Goal: Information Seeking & Learning: Learn about a topic

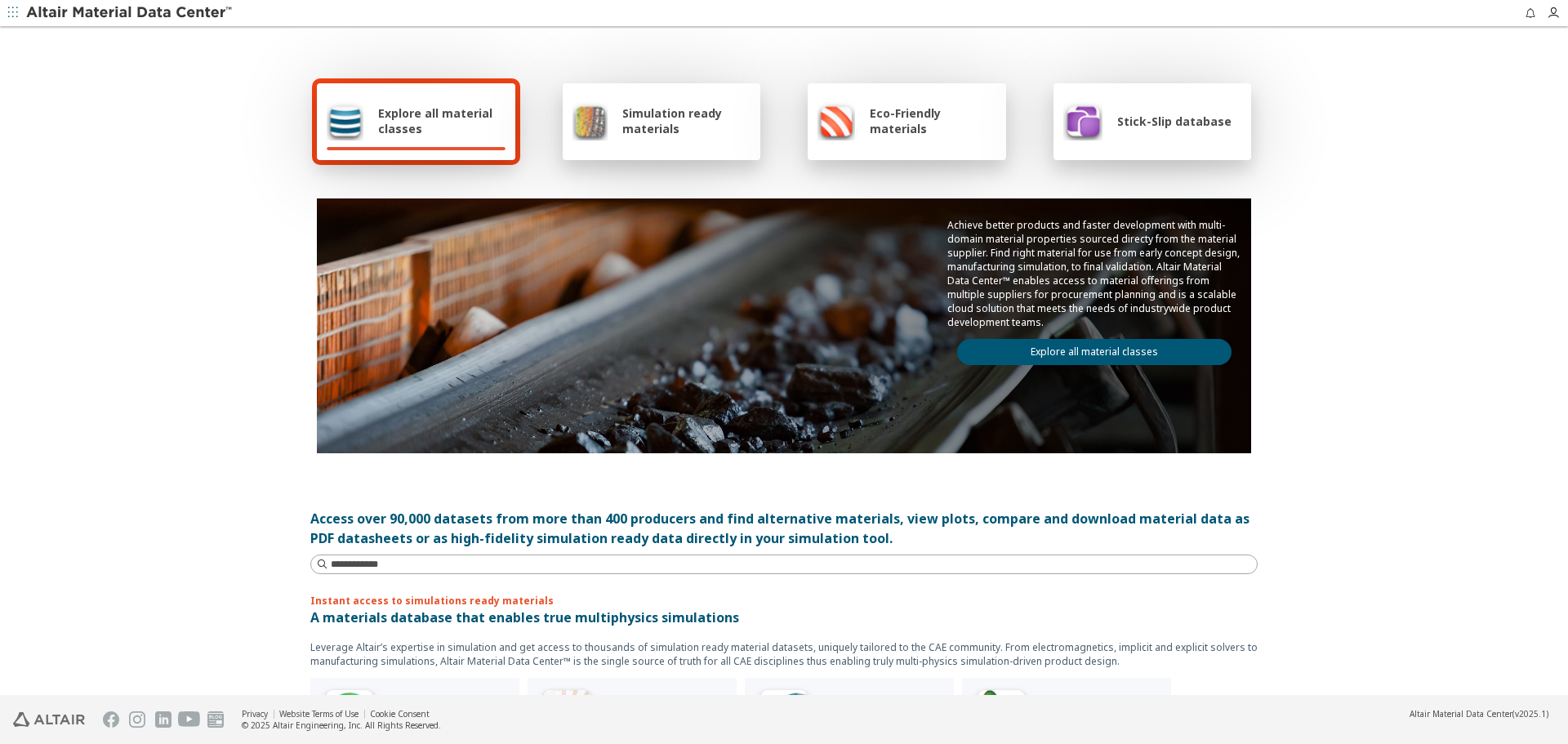
click at [1076, 358] on link "Explore all material classes" at bounding box center [1094, 351] width 275 height 27
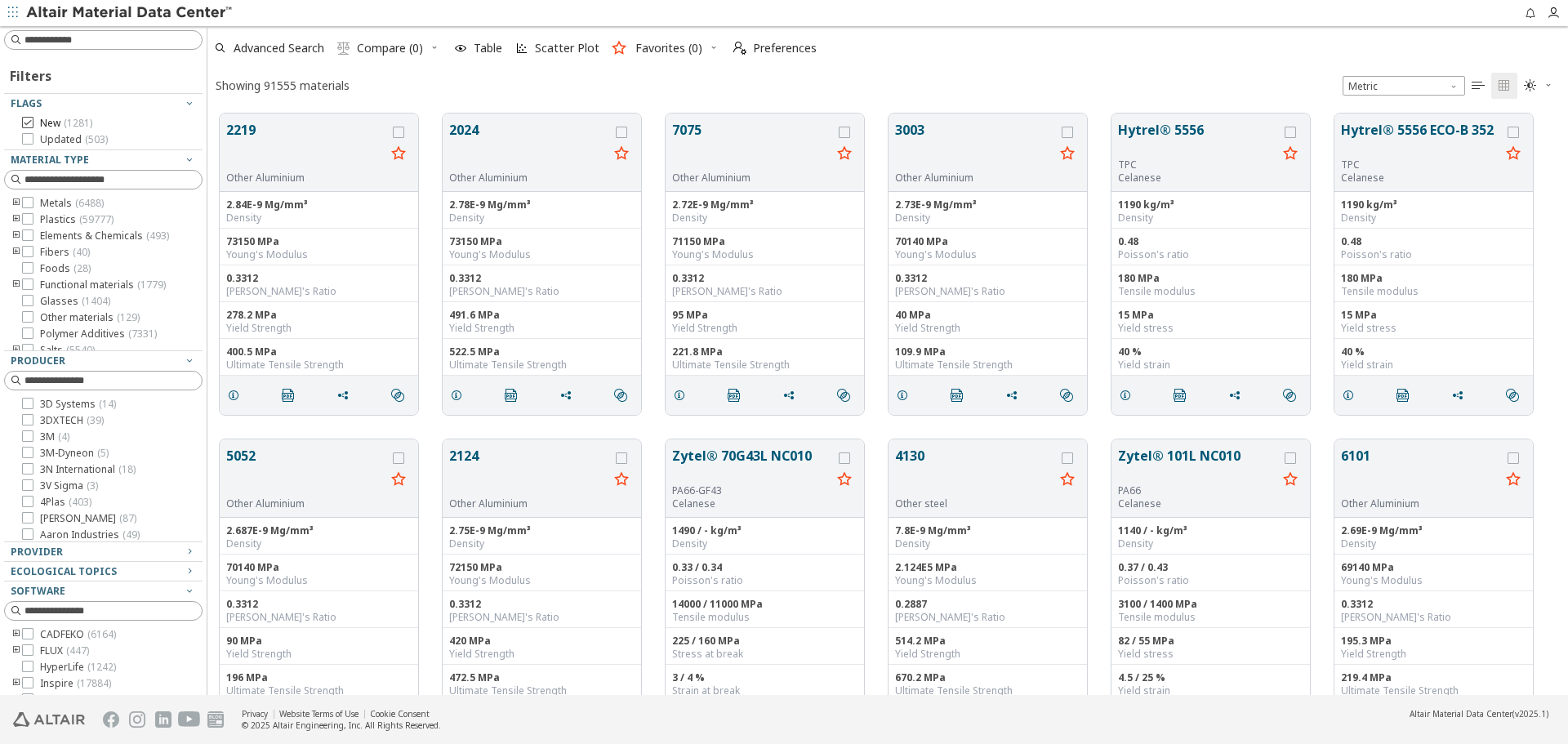
scroll to position [582, 1348]
click at [125, 48] on div at bounding box center [103, 40] width 199 height 20
click at [127, 35] on input at bounding box center [113, 39] width 177 height 17
type input "**********"
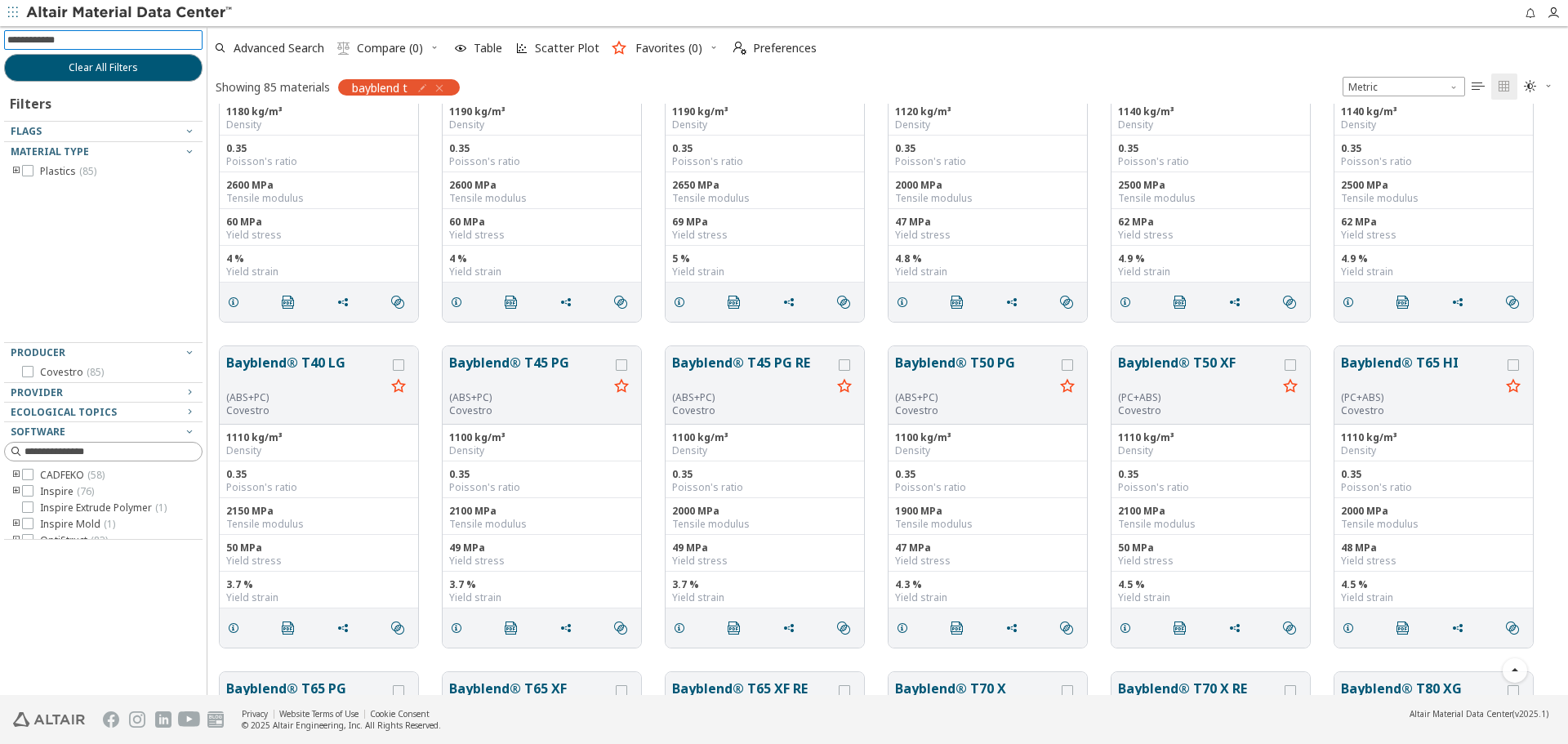
scroll to position [2752, 0]
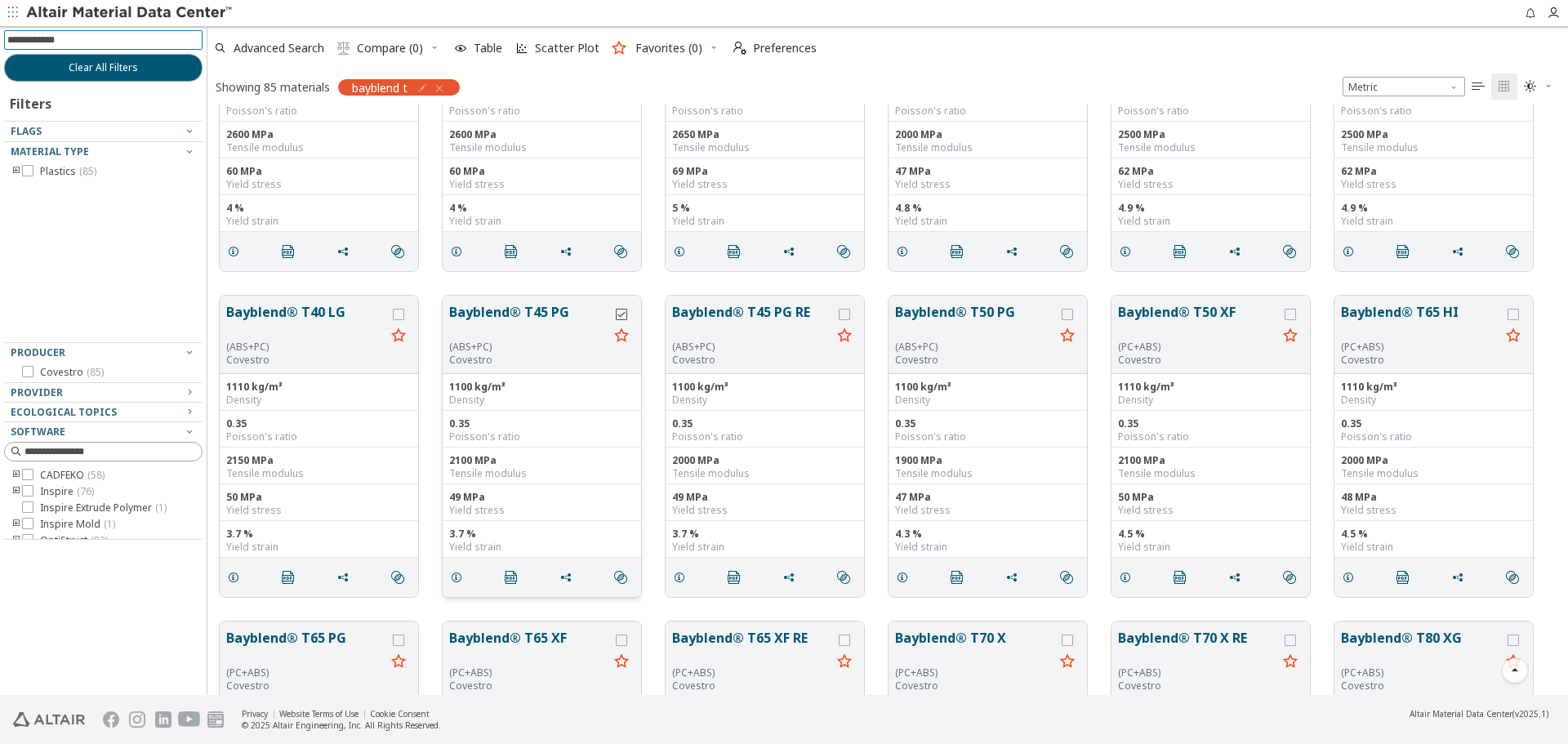
click at [621, 316] on icon "grid" at bounding box center [621, 315] width 12 height 12
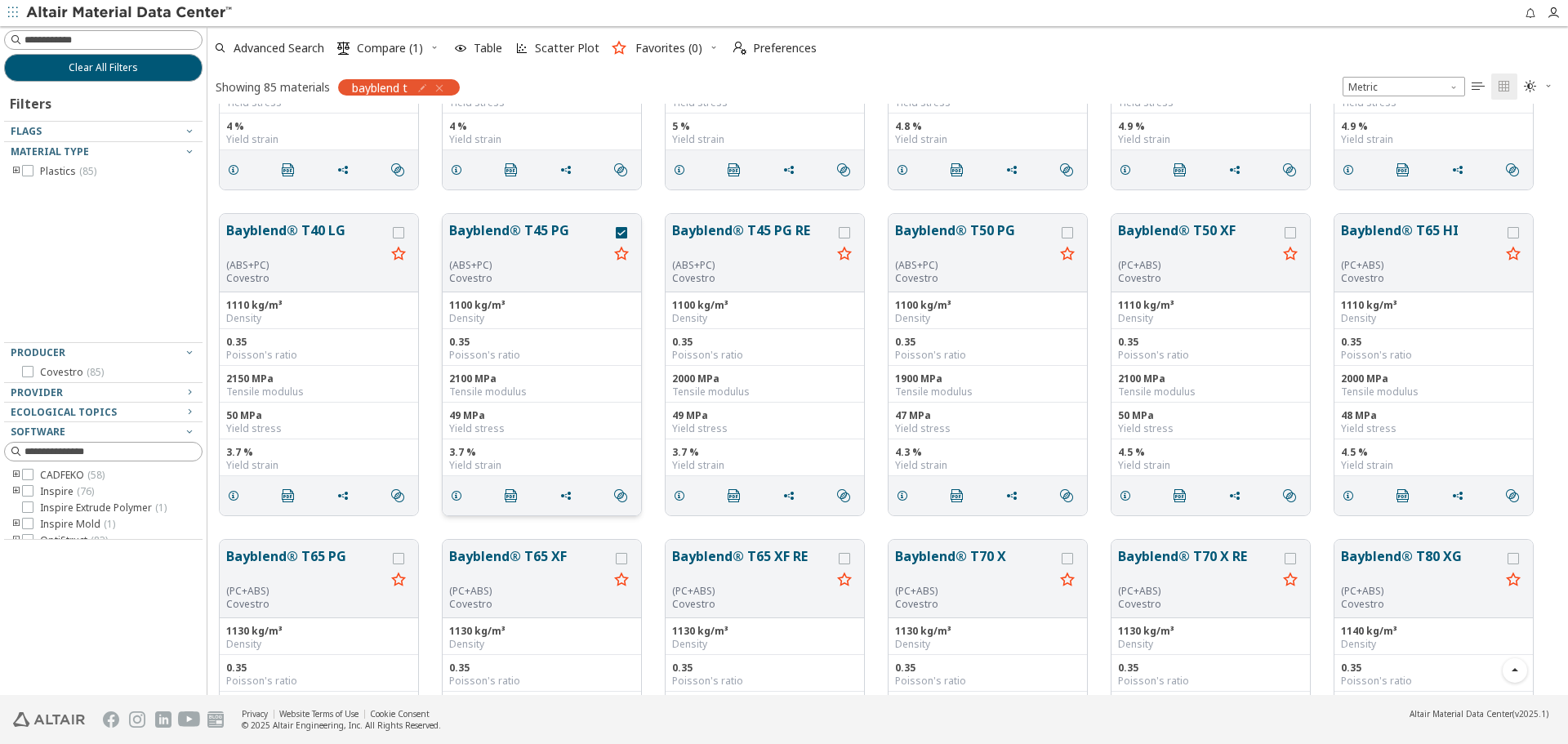
scroll to position [2915, 0]
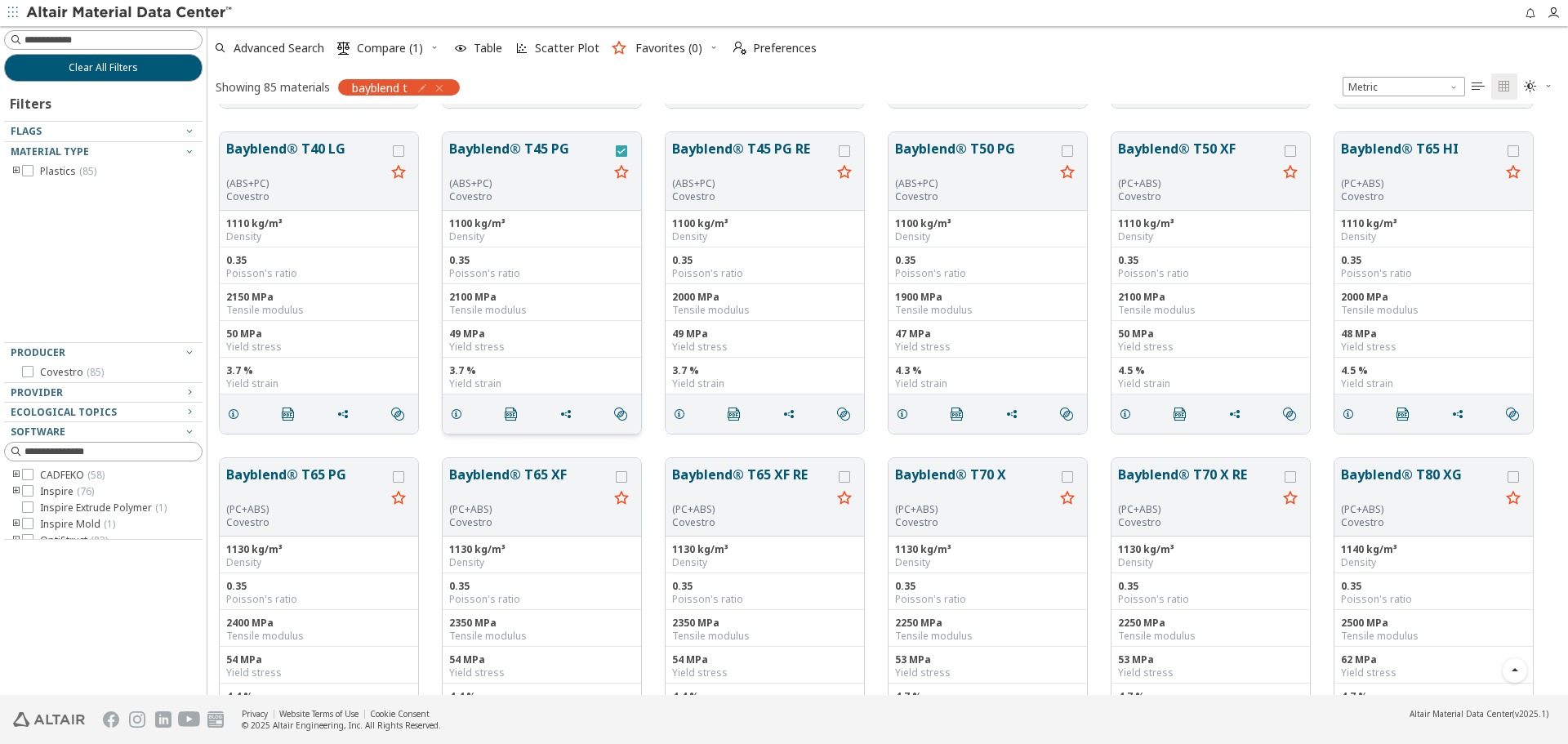
click at [619, 150] on icon "grid" at bounding box center [621, 152] width 12 height 12
click at [619, 173] on icon "grid" at bounding box center [621, 171] width 20 height 21
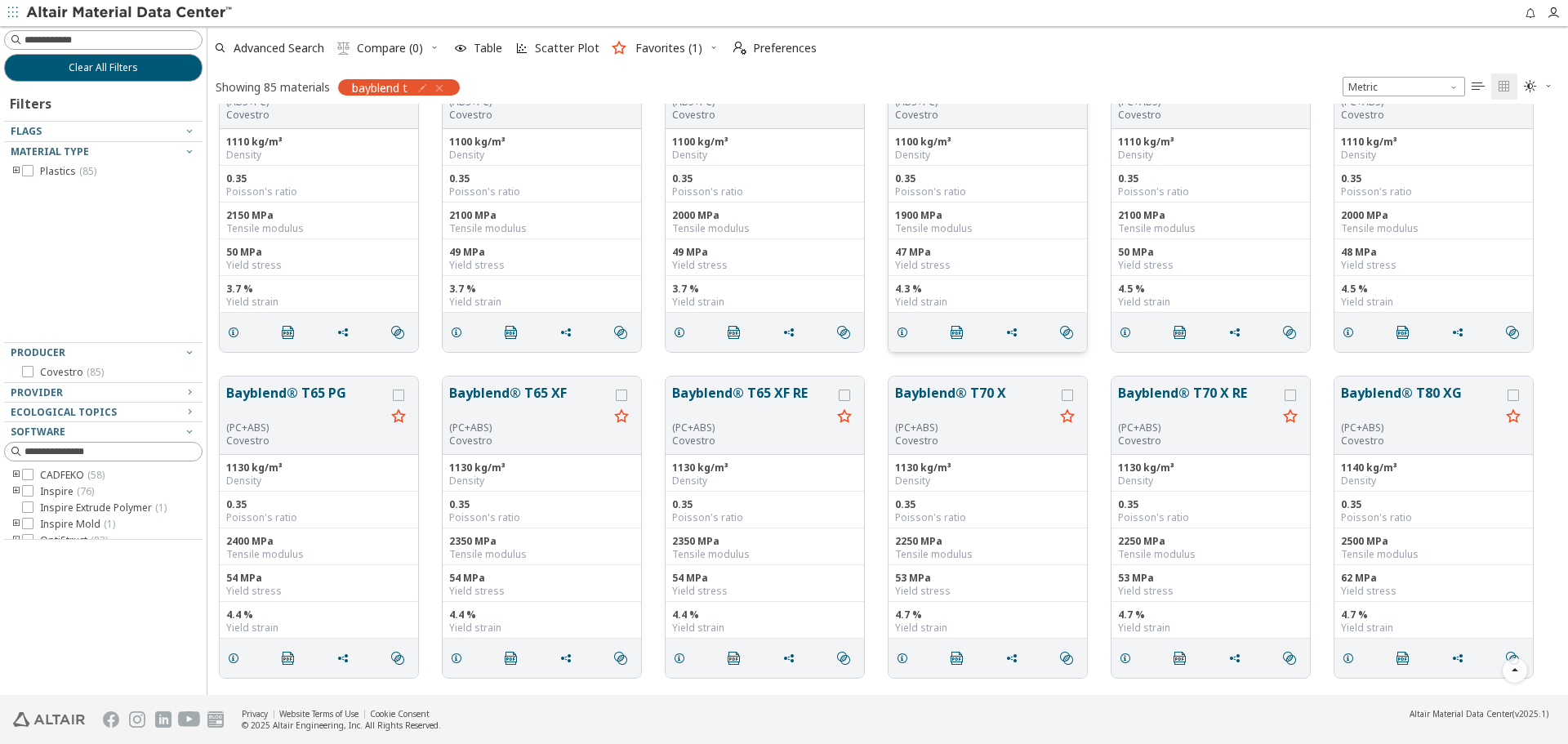
scroll to position [2833, 0]
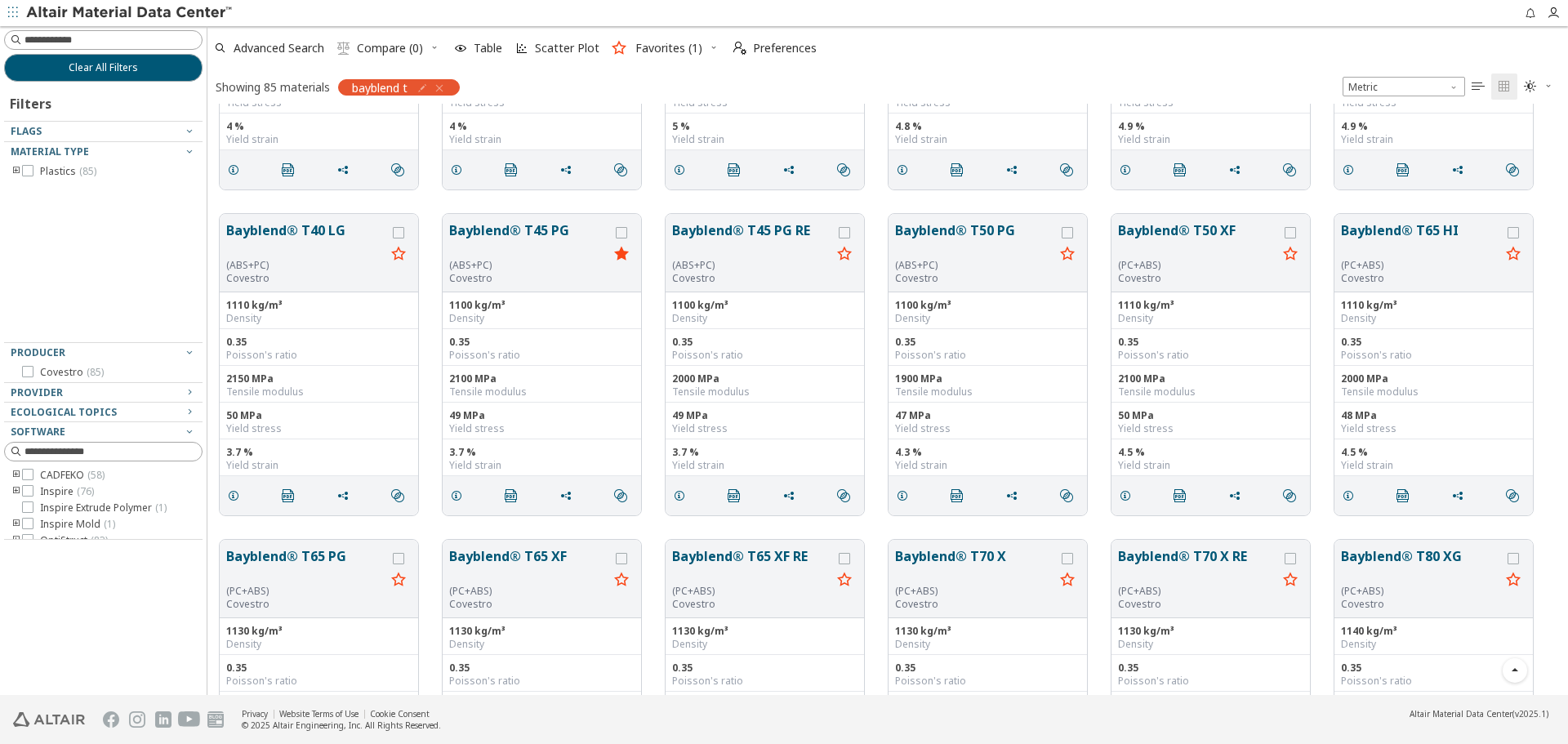
click at [419, 90] on icon "button" at bounding box center [421, 88] width 13 height 13
click at [382, 127] on input "**********" at bounding box center [352, 123] width 106 height 18
type input "**********"
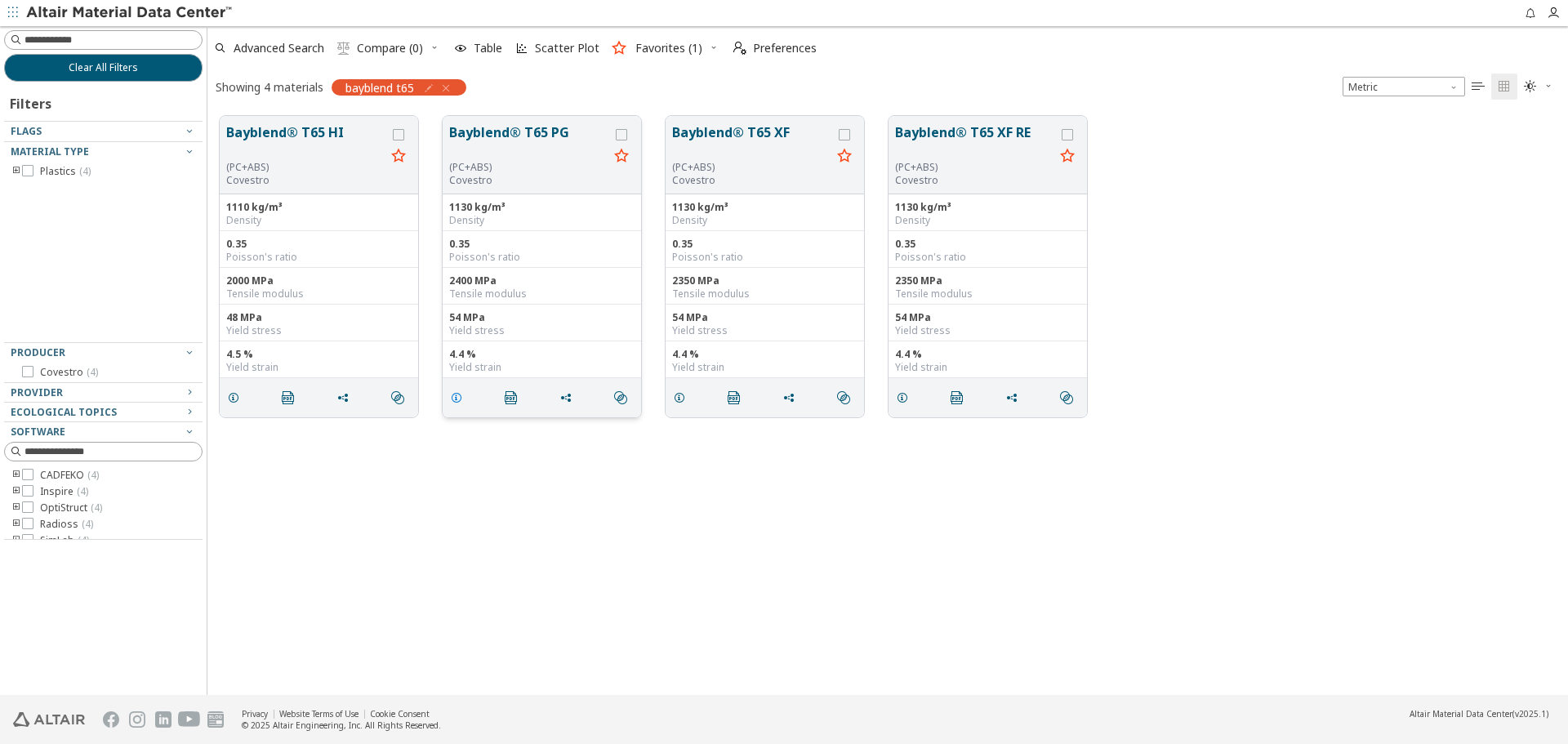
click at [462, 399] on icon "grid" at bounding box center [456, 397] width 13 height 13
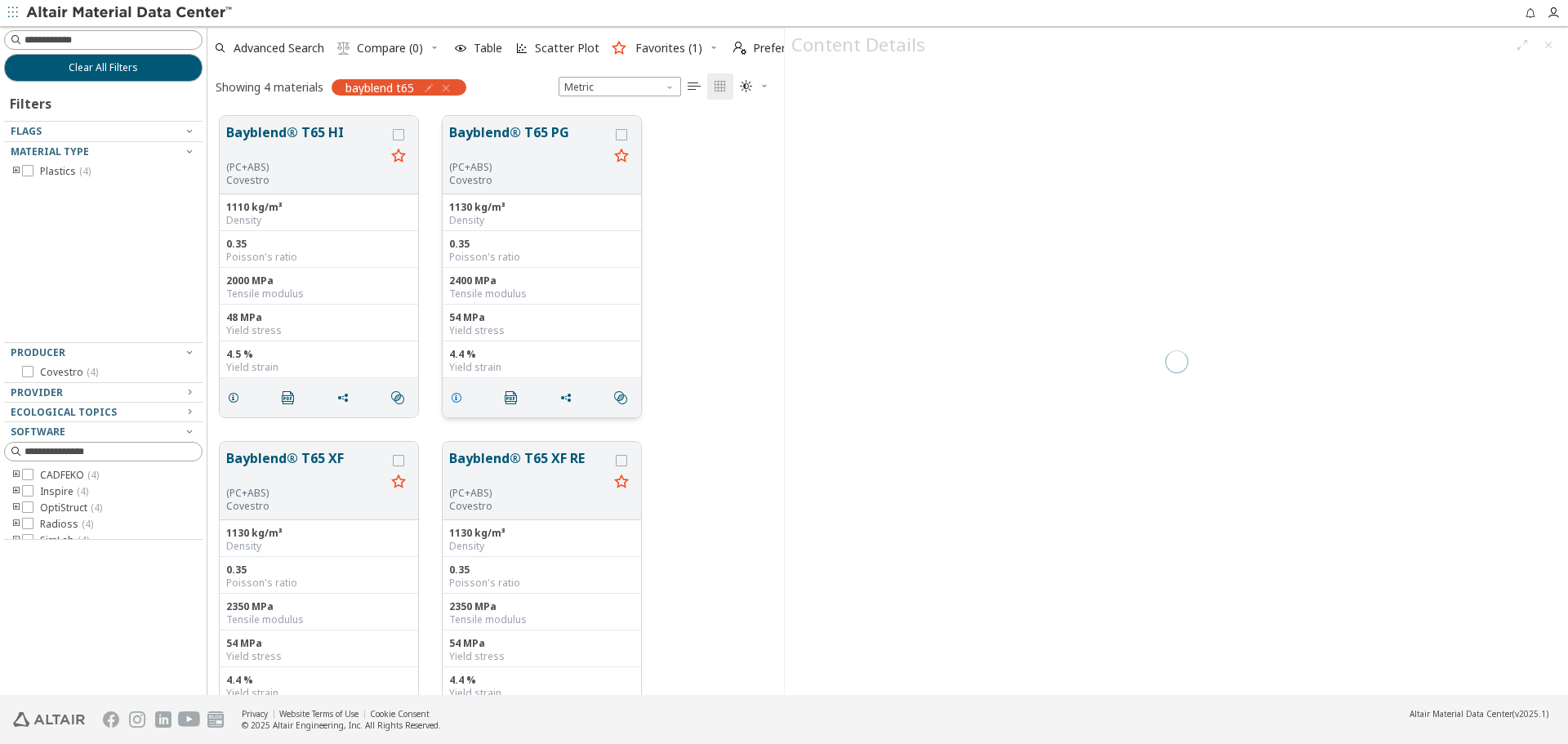
scroll to position [579, 564]
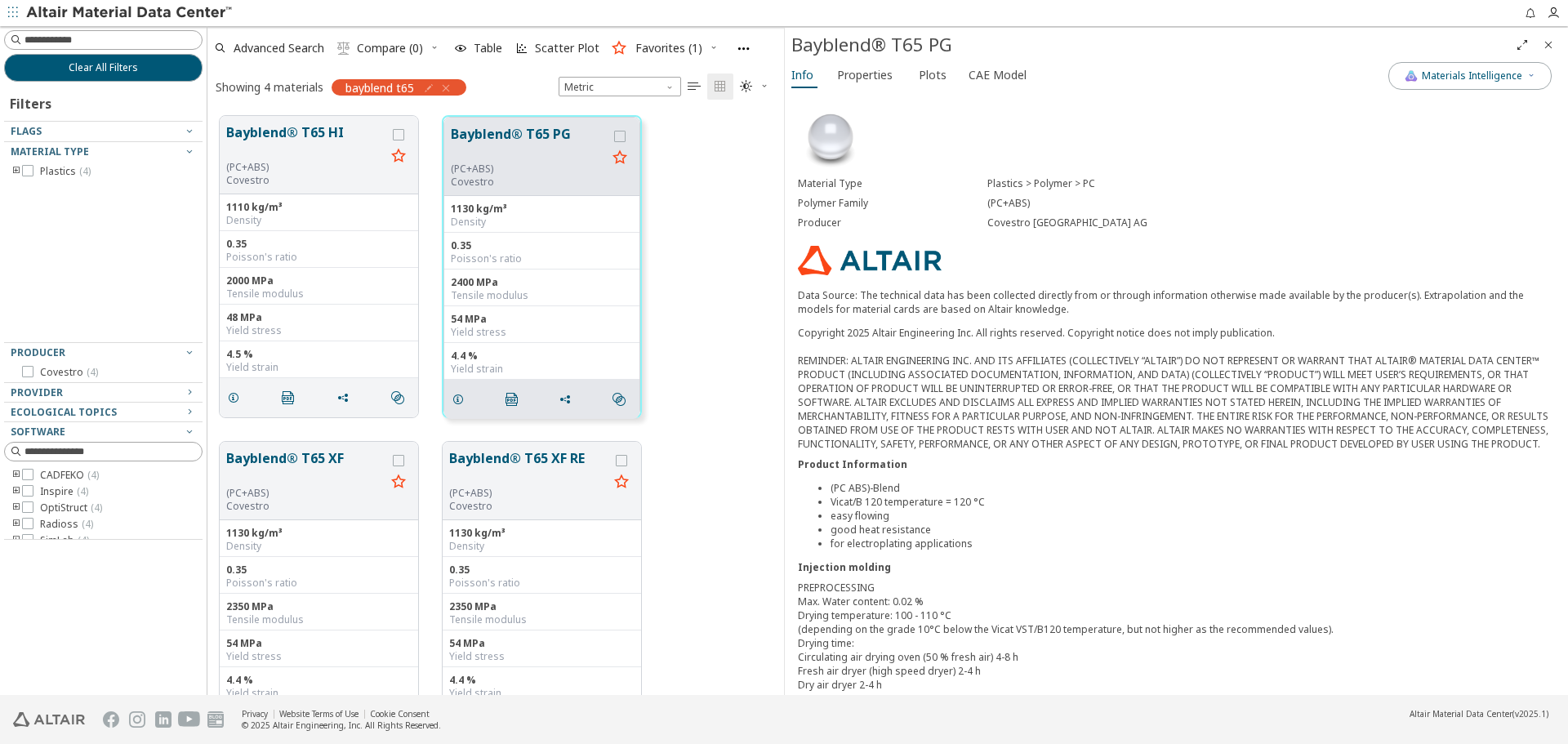
click at [889, 77] on span "Properties" at bounding box center [864, 75] width 55 height 27
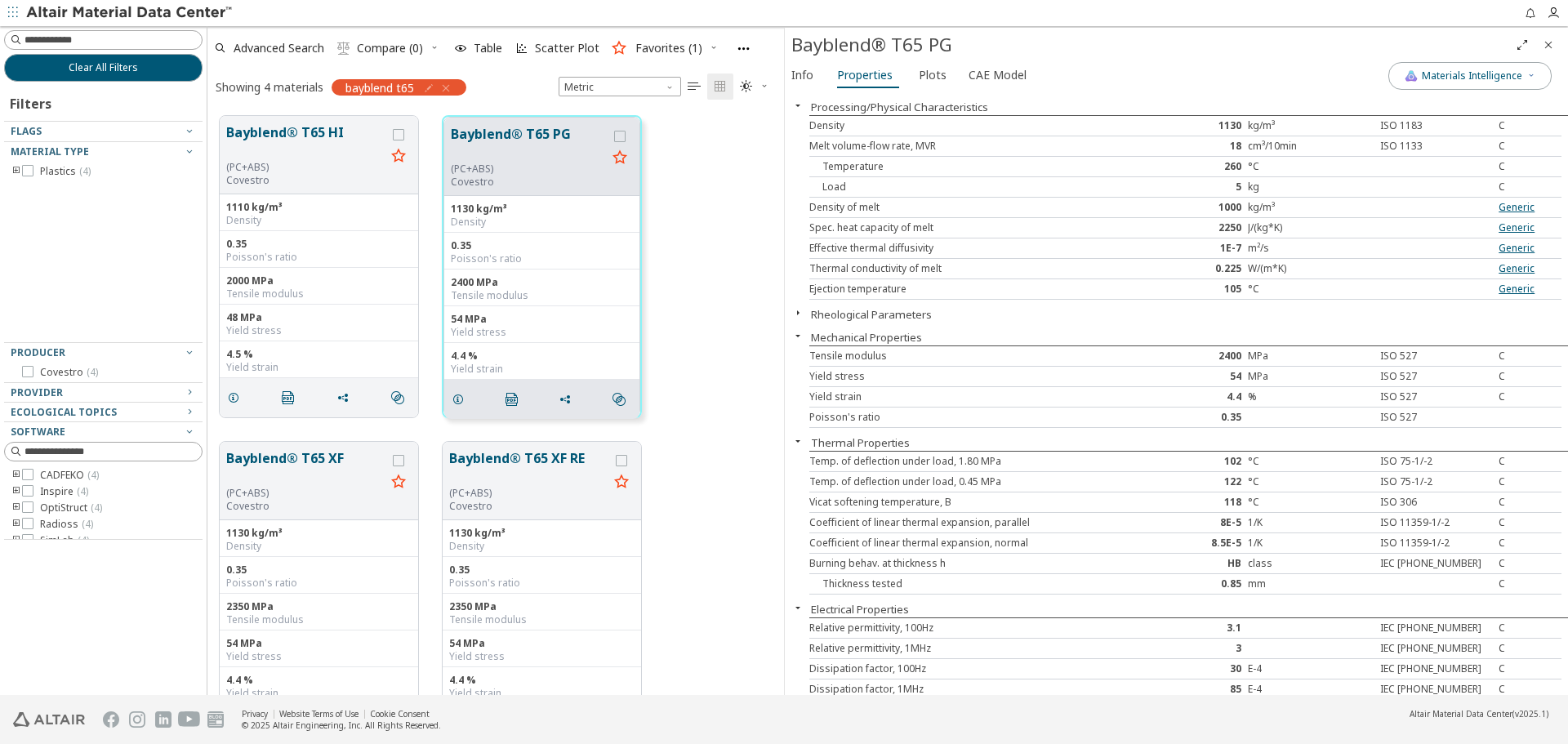
click at [915, 313] on button "Rheological Parameters" at bounding box center [871, 314] width 121 height 15
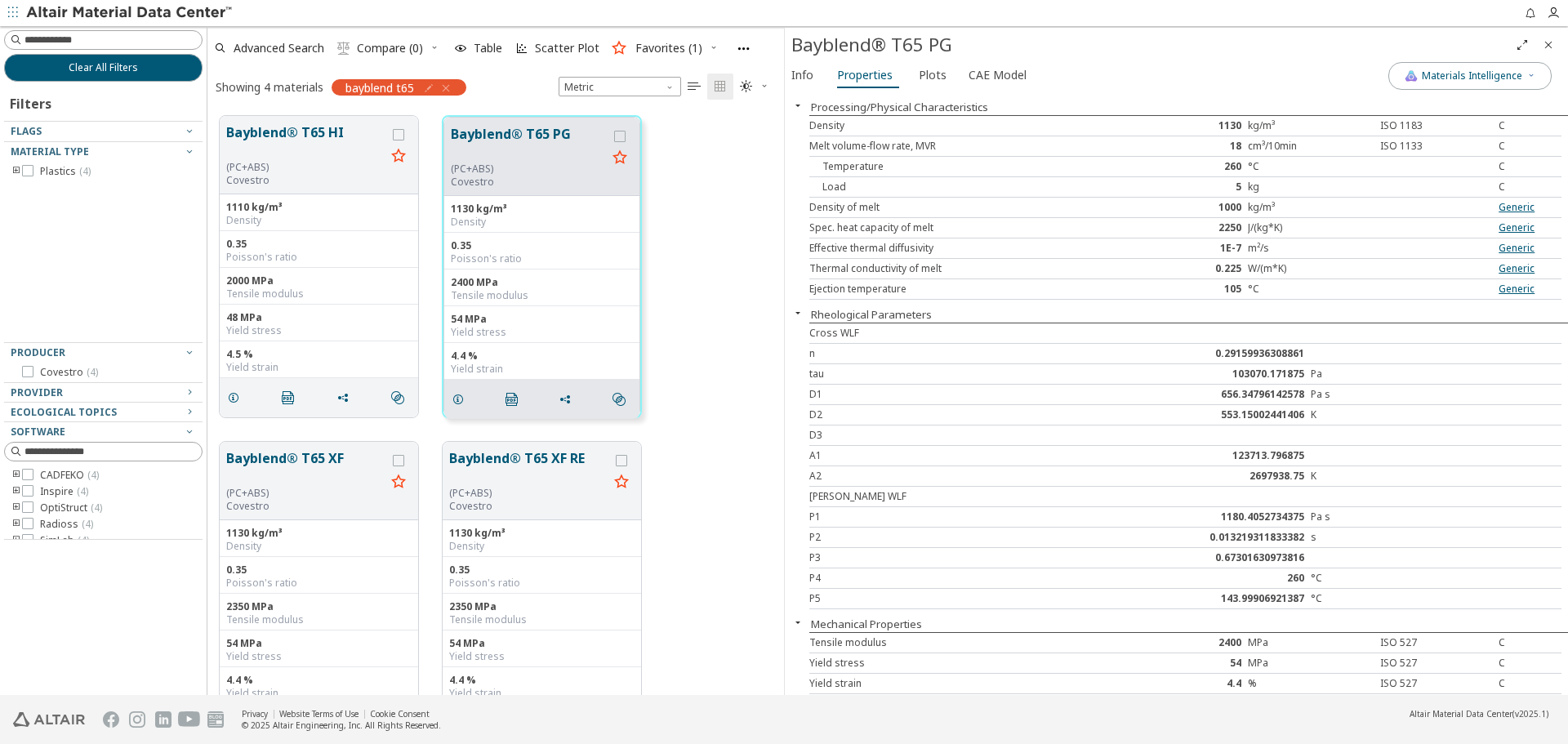
click at [915, 313] on button "Rheological Parameters" at bounding box center [871, 314] width 121 height 15
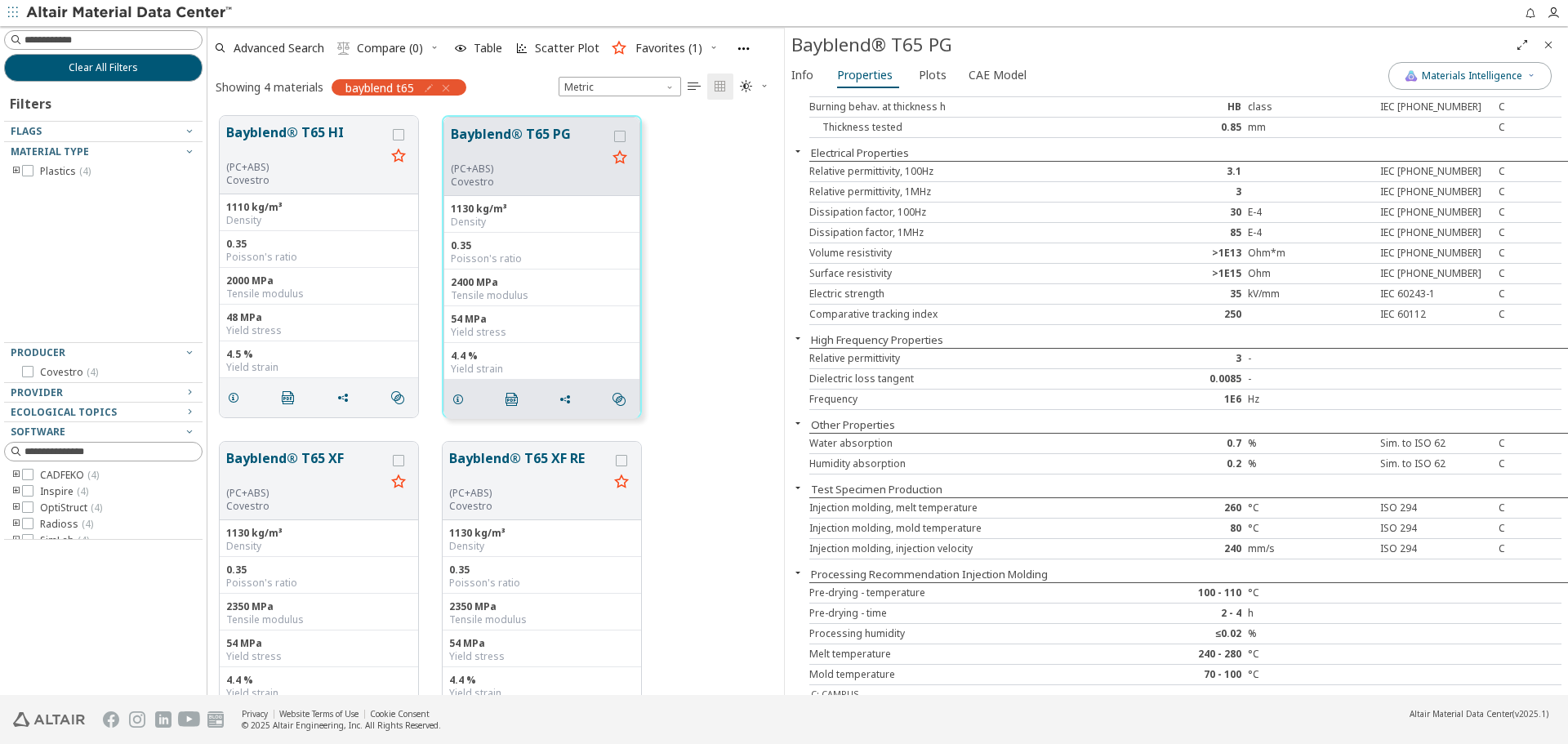
scroll to position [468, 0]
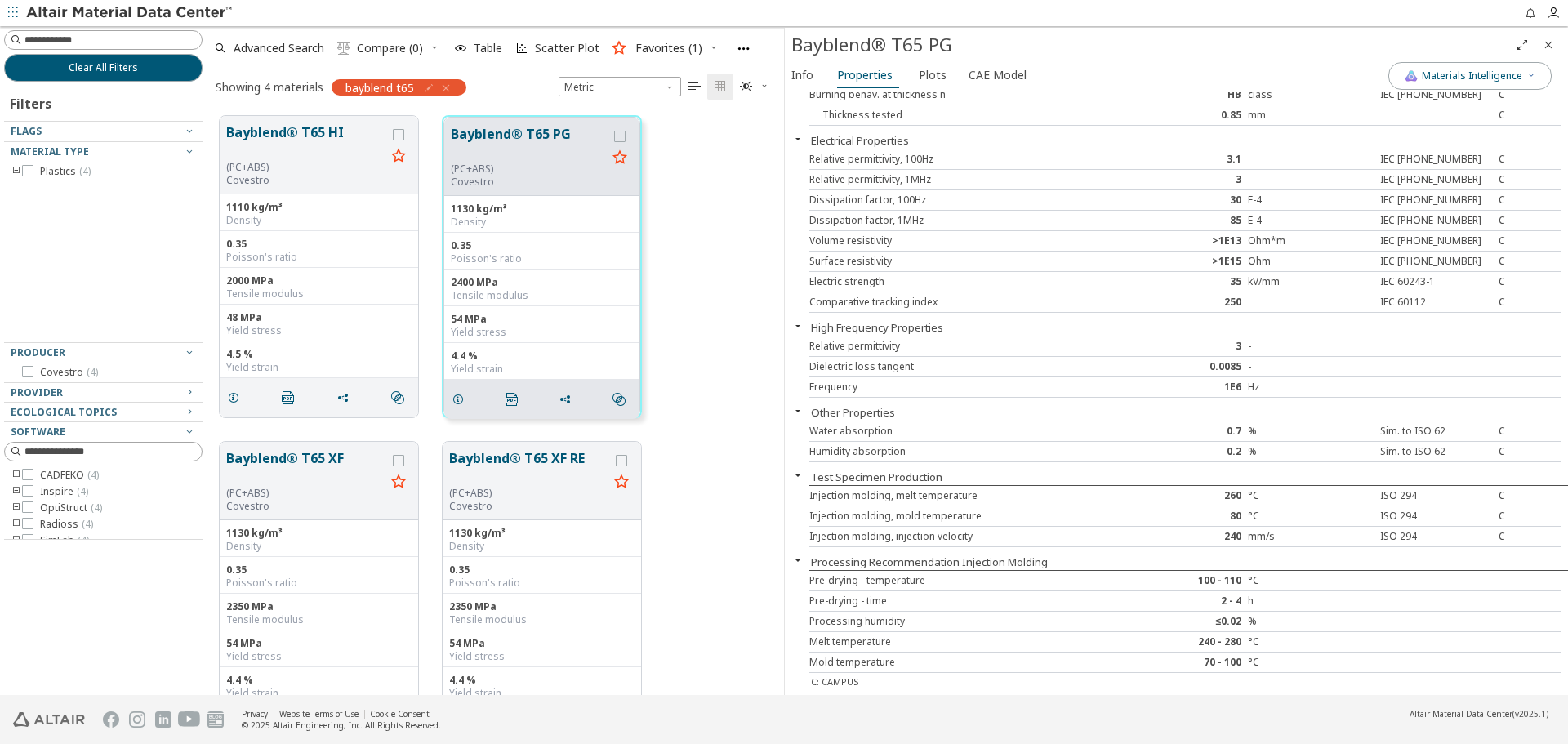
click at [1544, 45] on icon "Close" at bounding box center [1547, 44] width 13 height 13
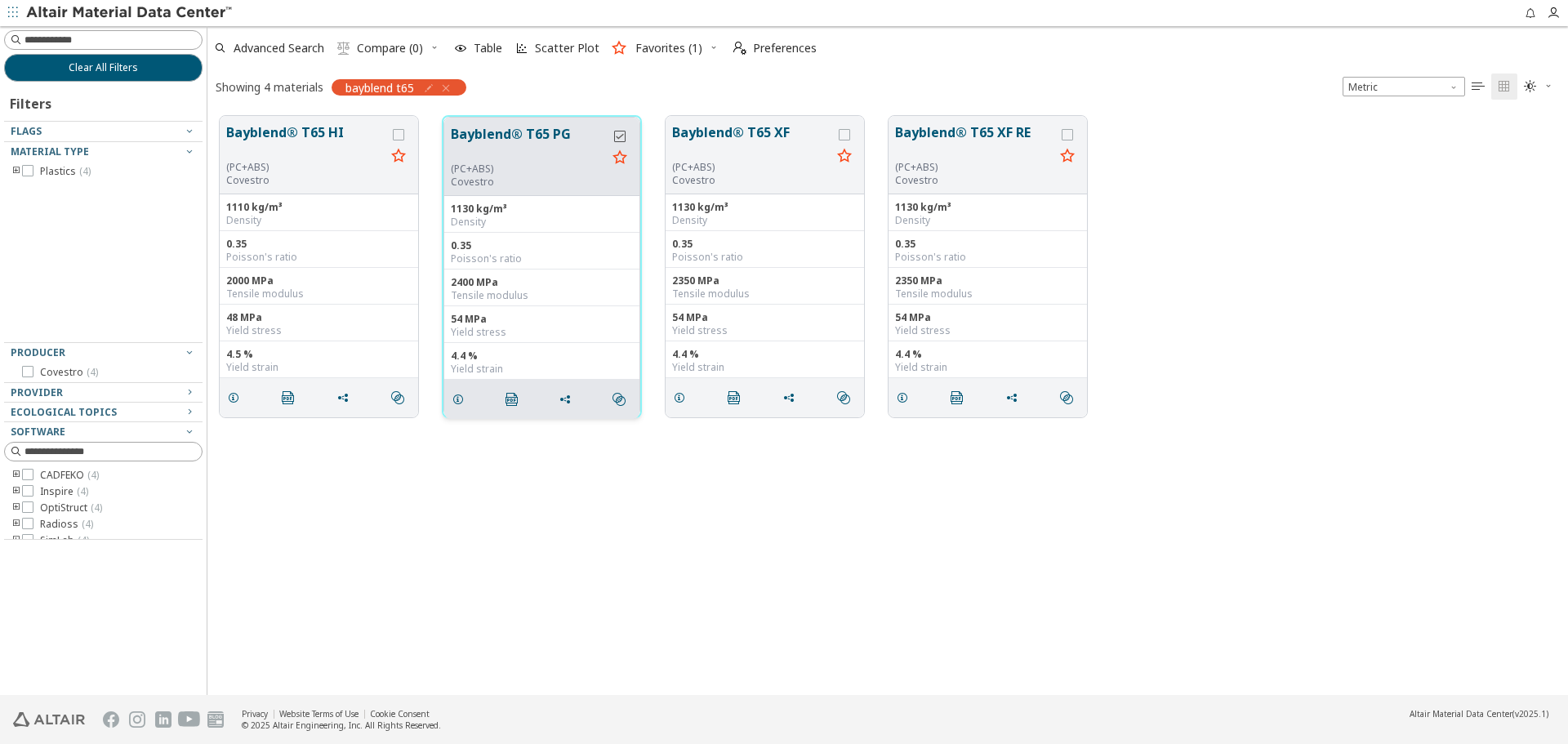
click at [623, 134] on icon "grid" at bounding box center [620, 137] width 12 height 12
click at [841, 136] on icon "grid" at bounding box center [845, 135] width 12 height 12
click at [1071, 138] on icon "grid" at bounding box center [1067, 135] width 12 height 12
click at [414, 48] on span "Compare (3)" at bounding box center [390, 48] width 66 height 12
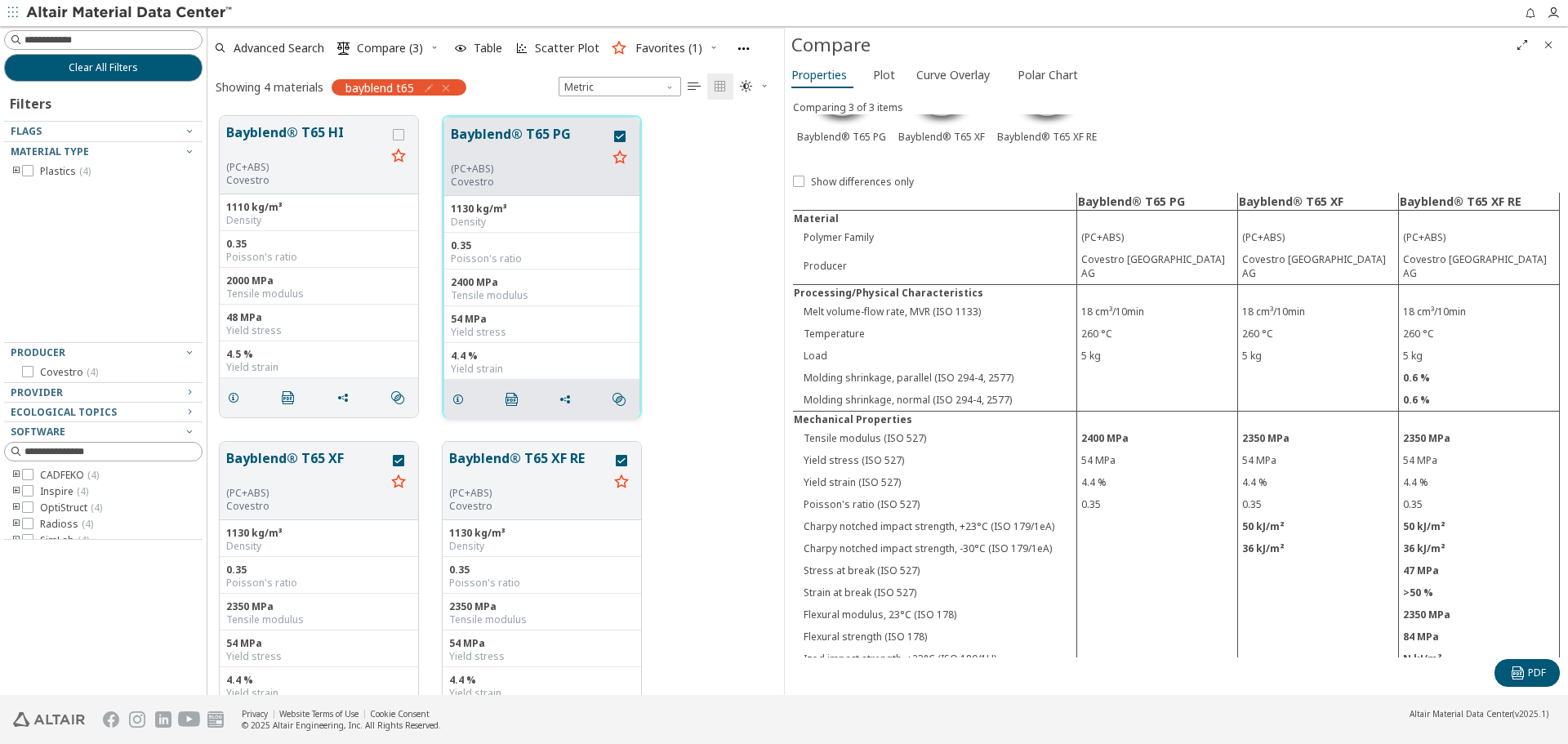
scroll to position [60, 0]
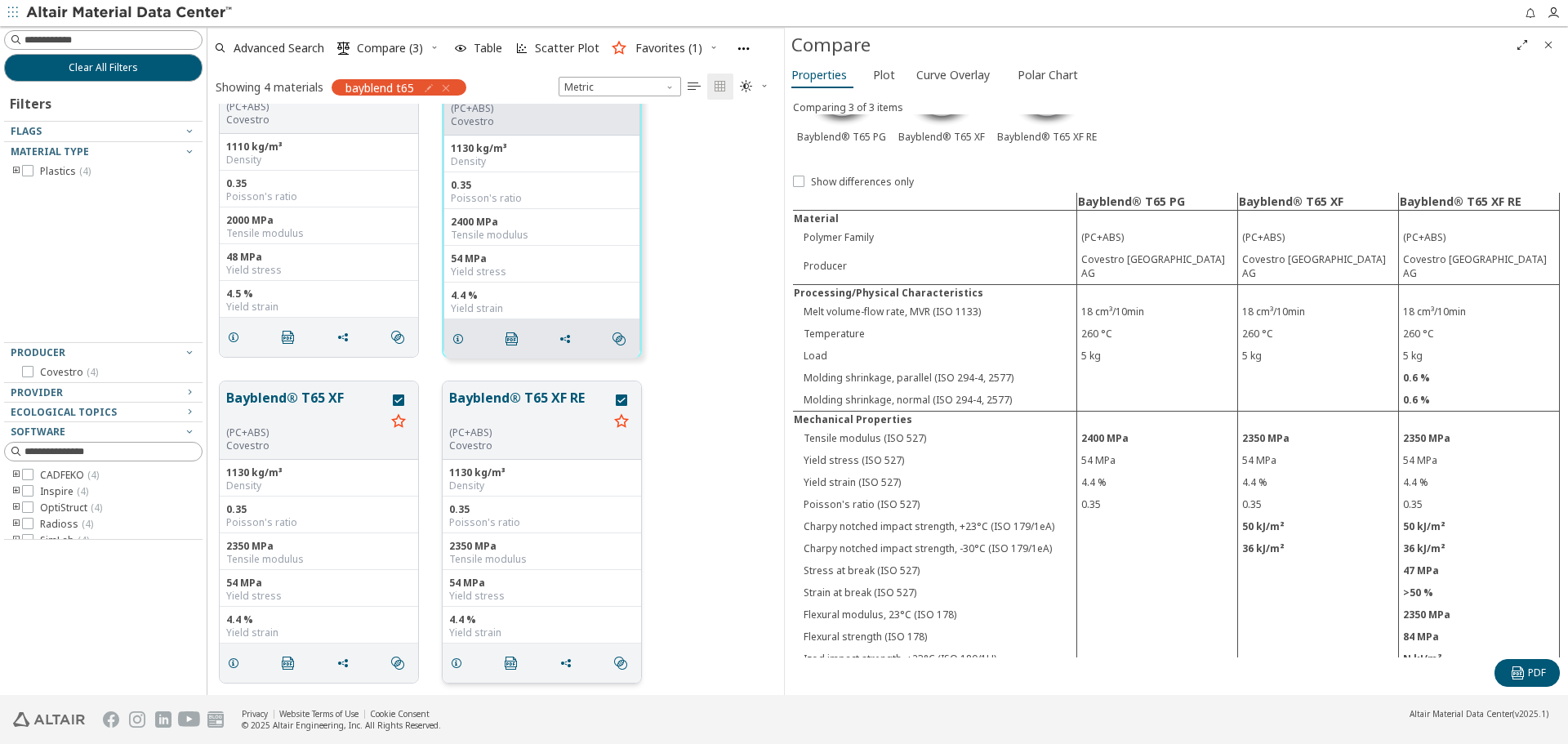
click at [622, 424] on icon "grid" at bounding box center [621, 420] width 20 height 21
click at [432, 86] on icon "button" at bounding box center [428, 88] width 13 height 13
click at [409, 91] on span "bayblend t65" at bounding box center [380, 87] width 69 height 15
click at [433, 85] on icon "button" at bounding box center [428, 88] width 13 height 13
click at [364, 121] on input "**********" at bounding box center [358, 123] width 106 height 18
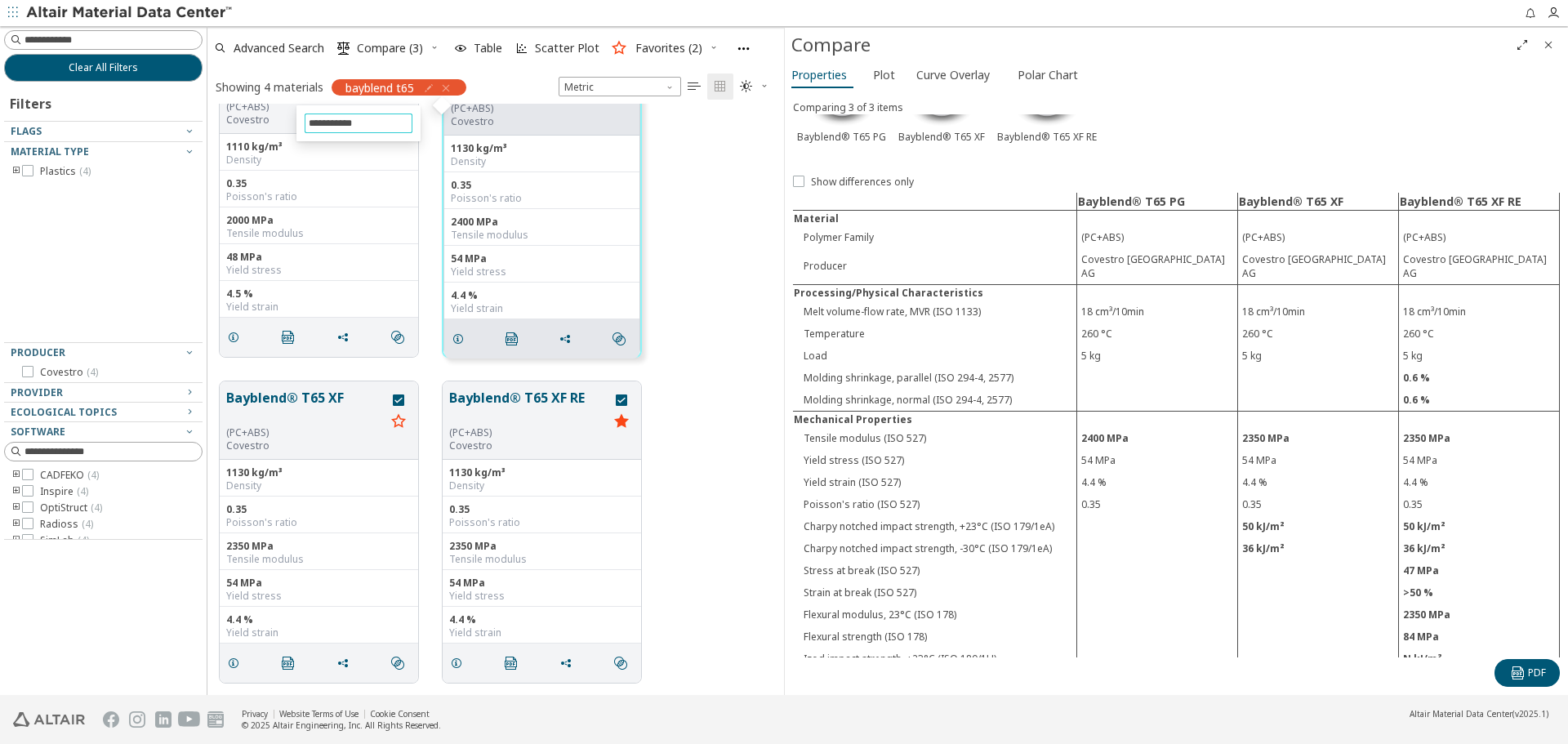
type input "**********"
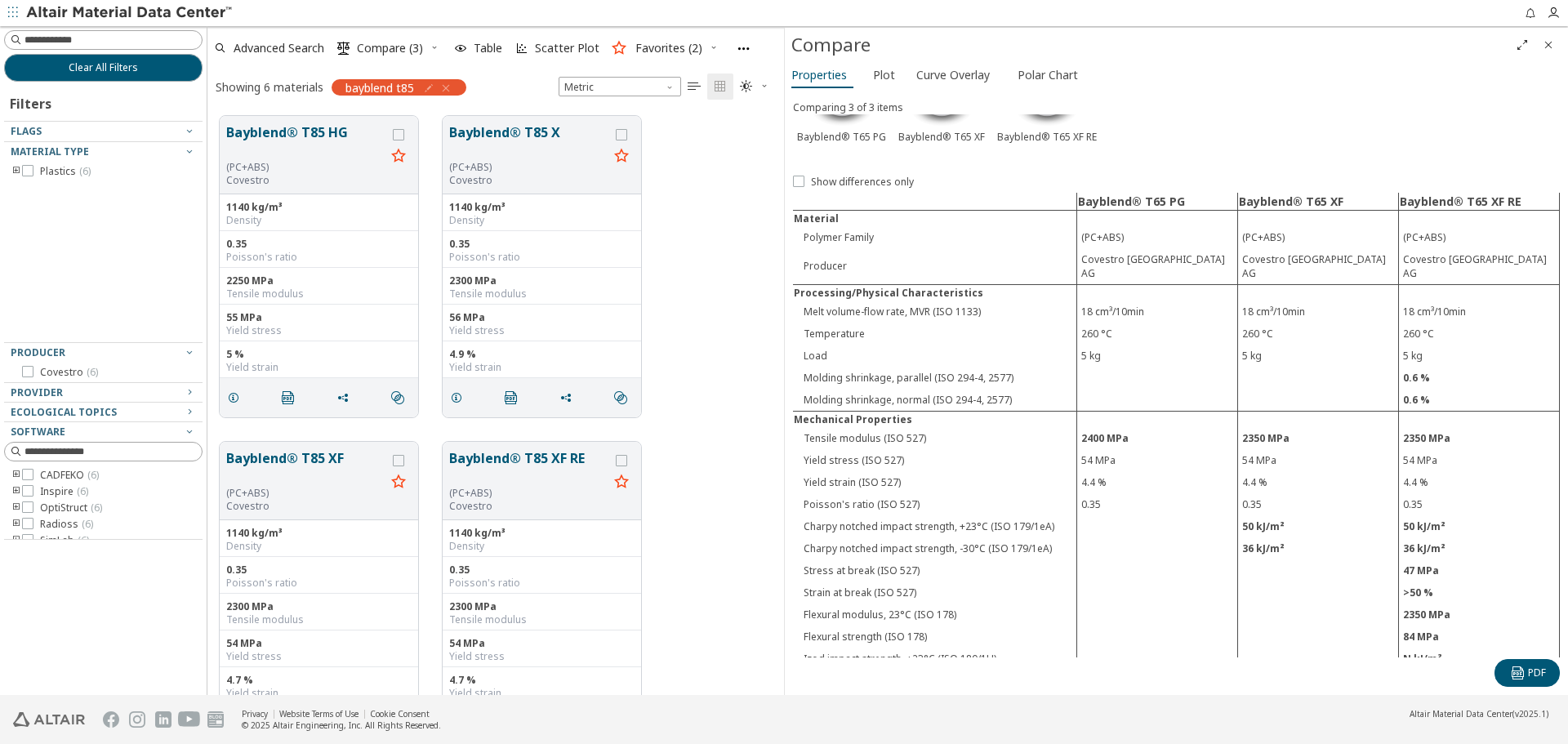
click at [1550, 40] on icon "Close" at bounding box center [1547, 44] width 13 height 13
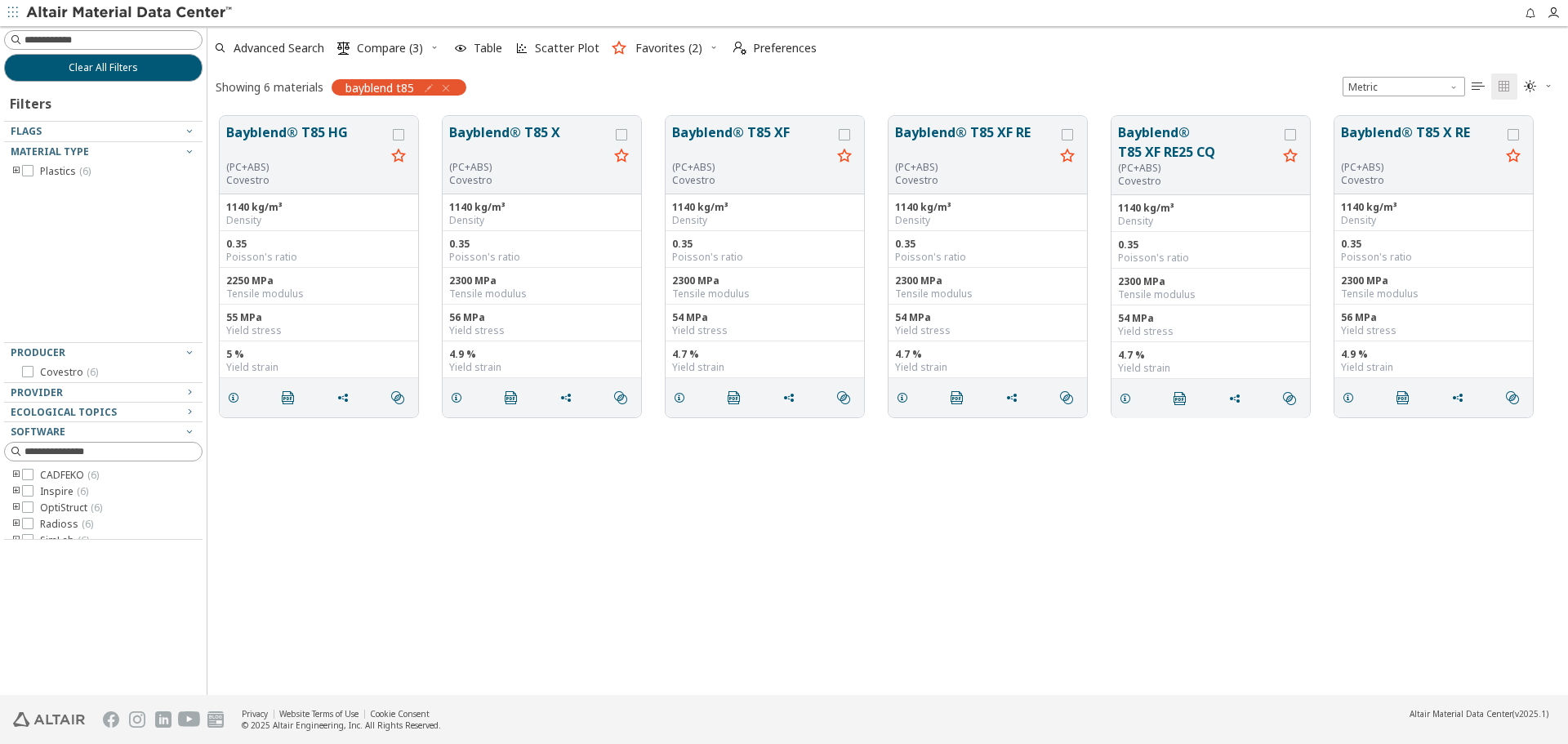
scroll to position [579, 1348]
click at [844, 139] on icon "grid" at bounding box center [845, 135] width 12 height 12
click at [1066, 134] on icon "grid" at bounding box center [1067, 135] width 12 height 12
click at [1298, 137] on label "grid" at bounding box center [1291, 135] width 15 height 12
click at [400, 49] on span "Compare (6)" at bounding box center [390, 48] width 66 height 12
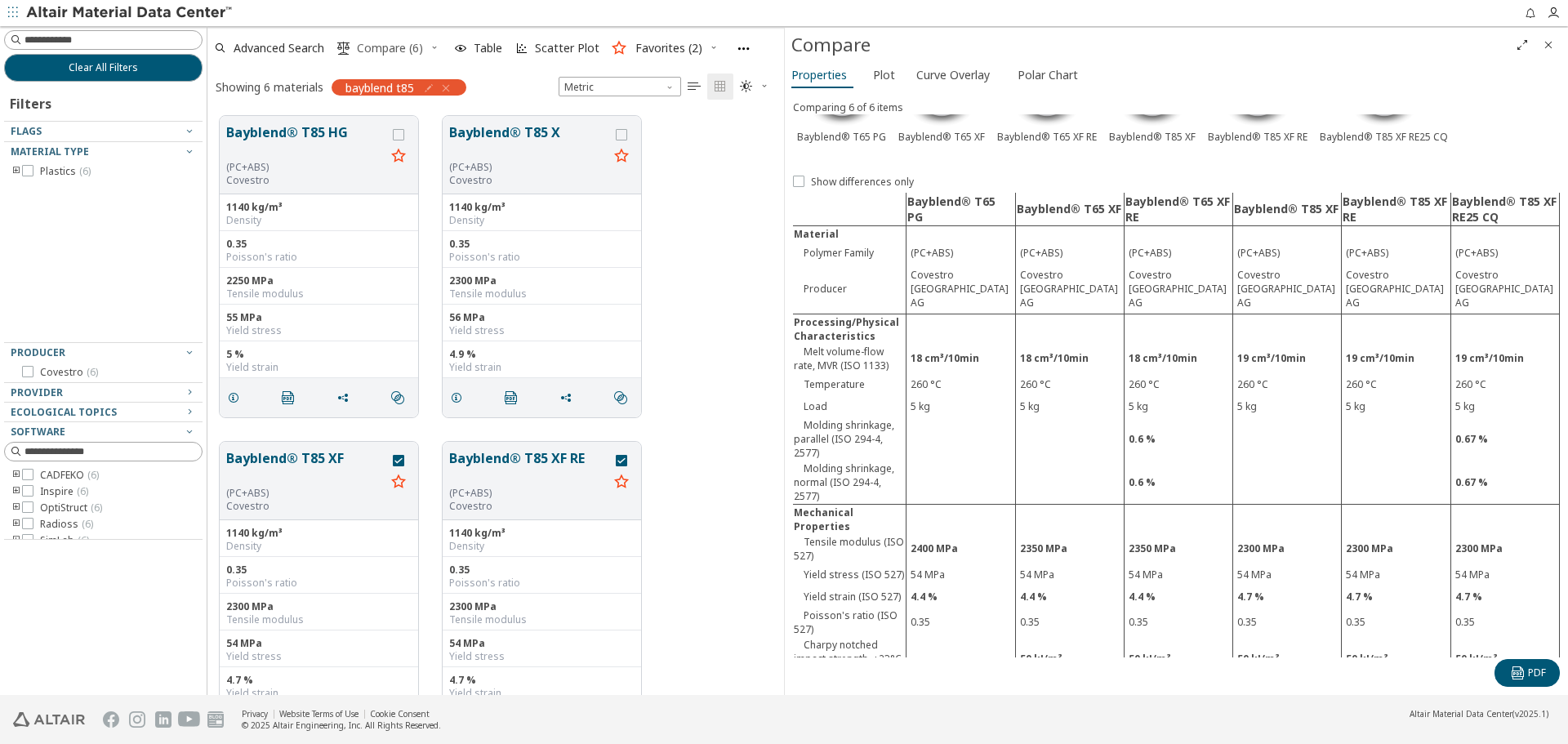
scroll to position [579, 564]
click at [439, 53] on icon "button" at bounding box center [434, 47] width 10 height 13
click at [437, 50] on icon "button" at bounding box center [434, 47] width 10 height 10
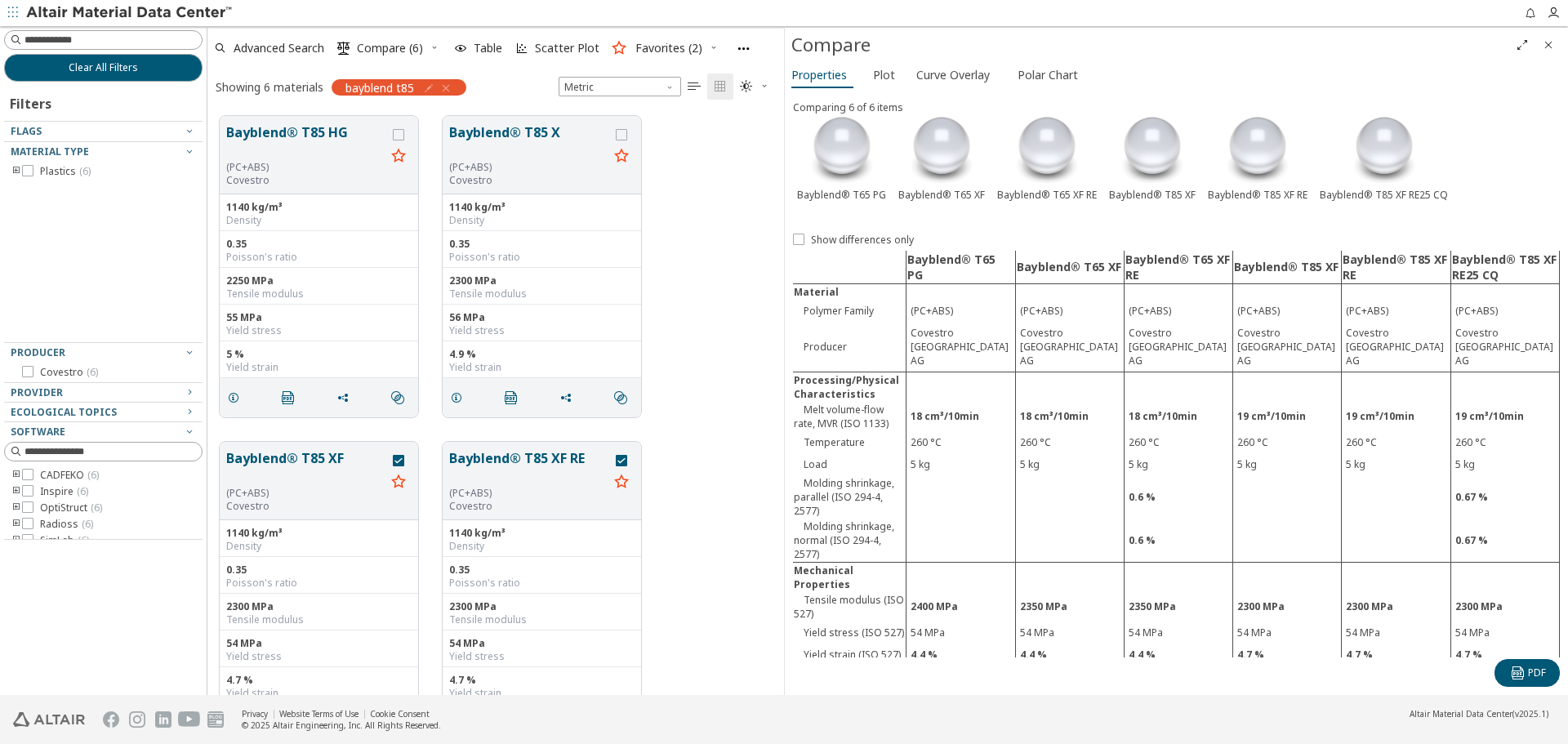
scroll to position [0, 0]
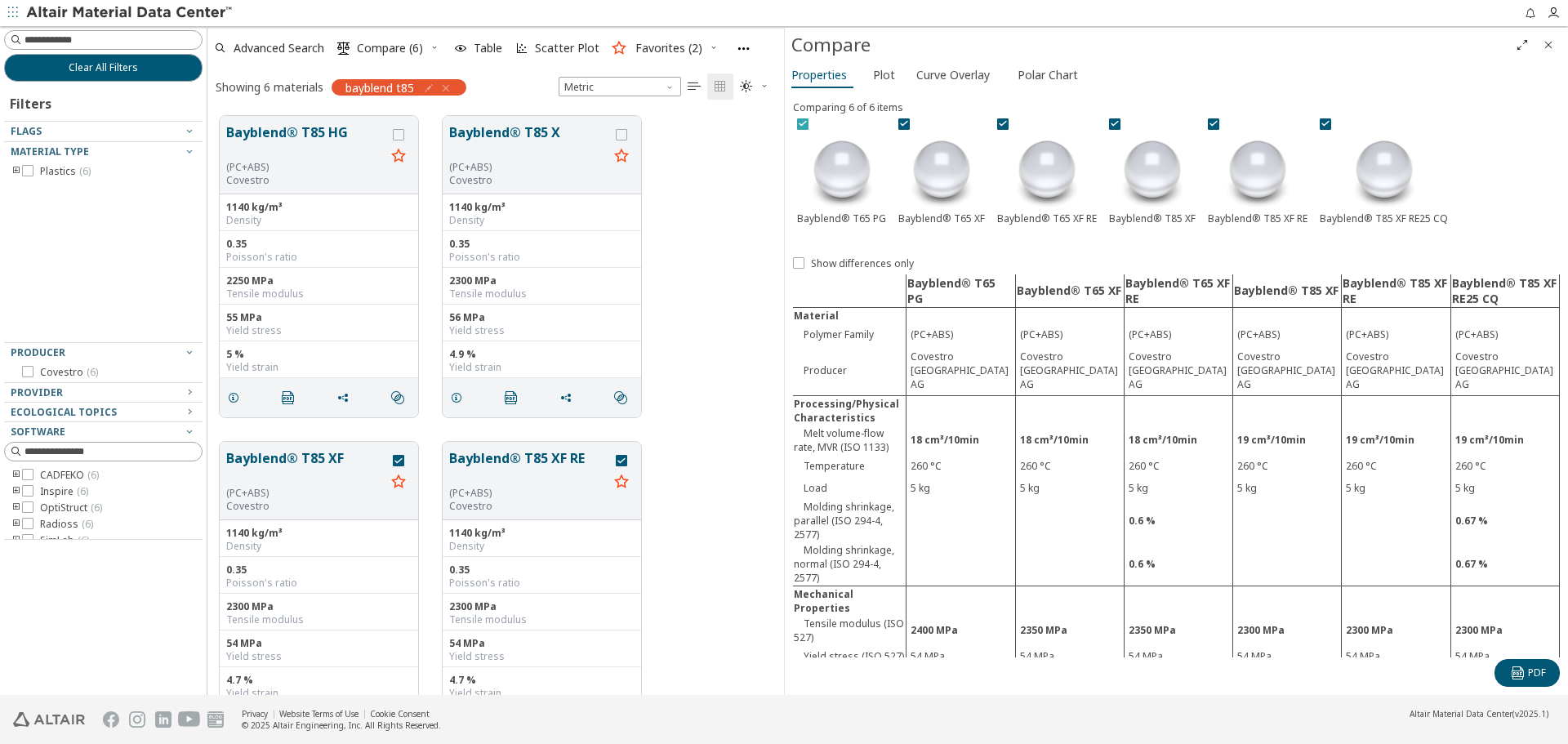
click at [805, 127] on icon at bounding box center [803, 123] width 12 height 12
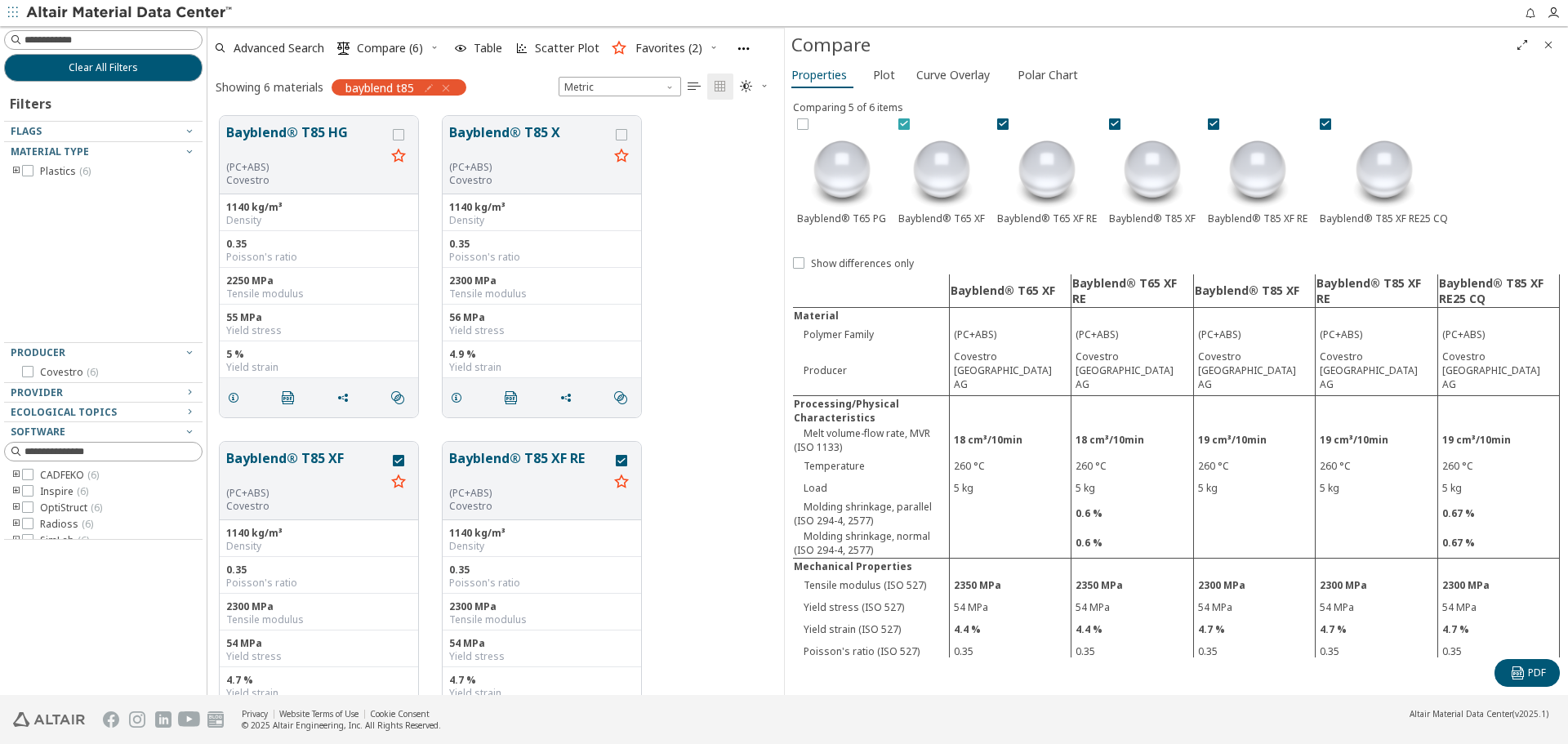
click at [899, 125] on icon at bounding box center [904, 123] width 12 height 12
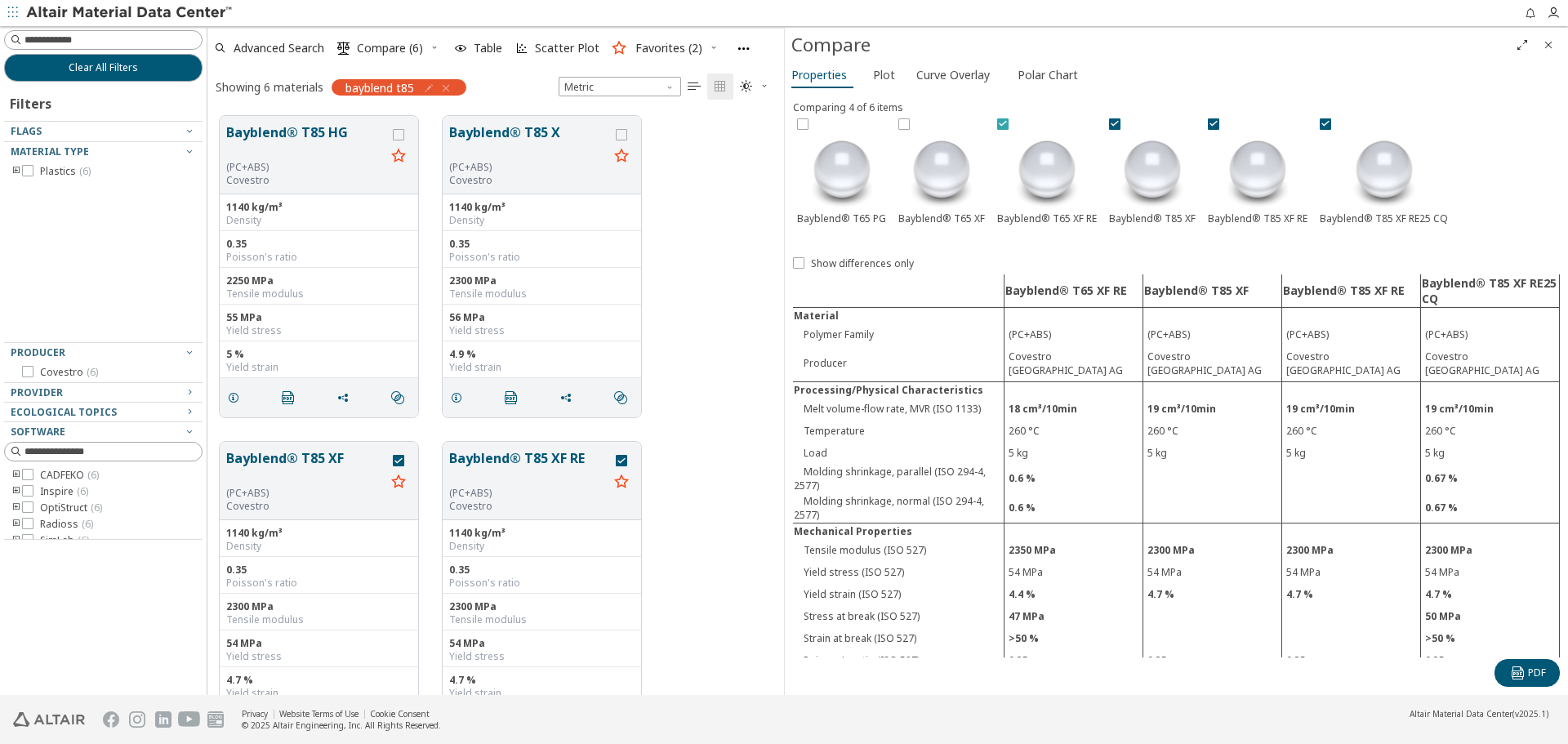
click at [1000, 125] on icon at bounding box center [1003, 123] width 12 height 12
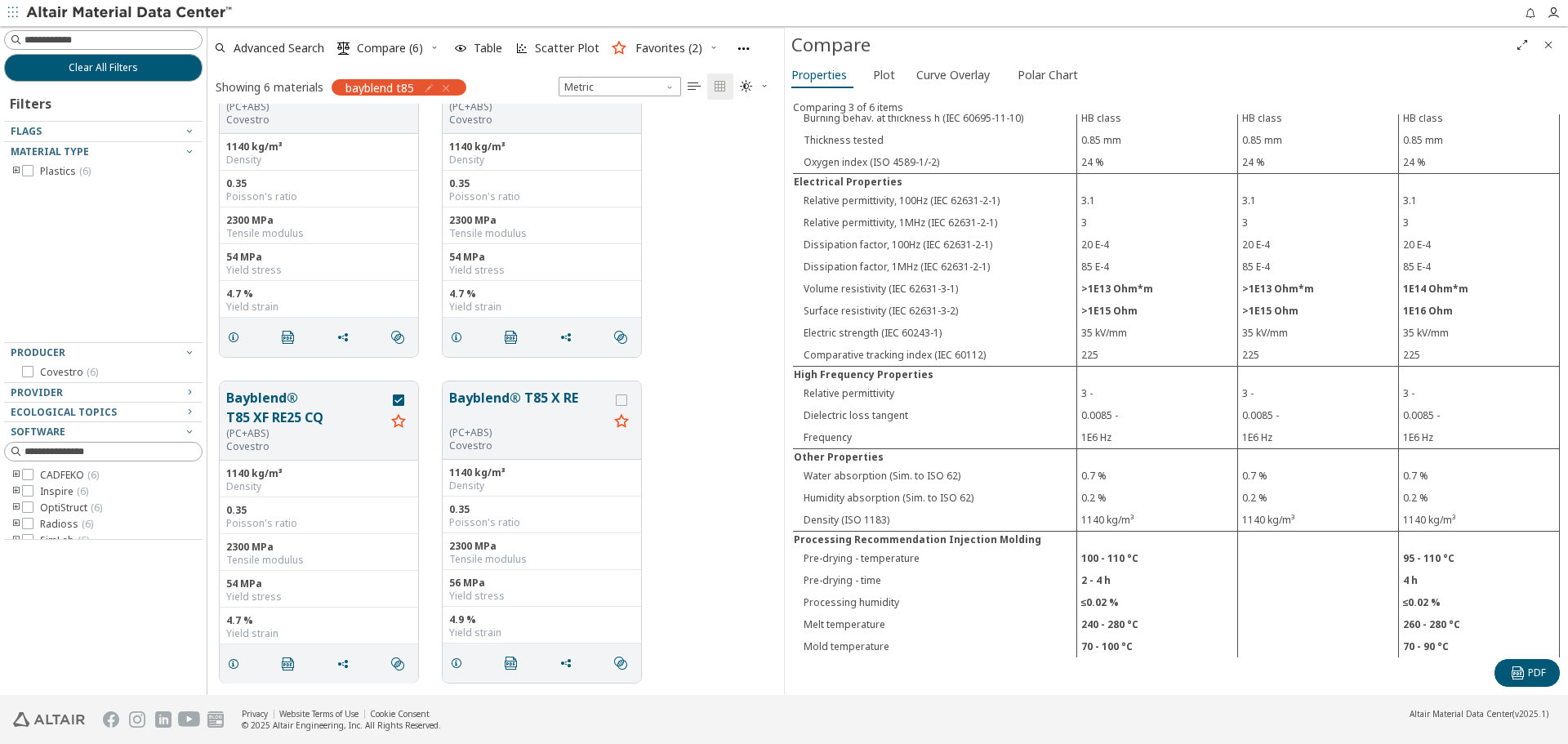
scroll to position [889, 0]
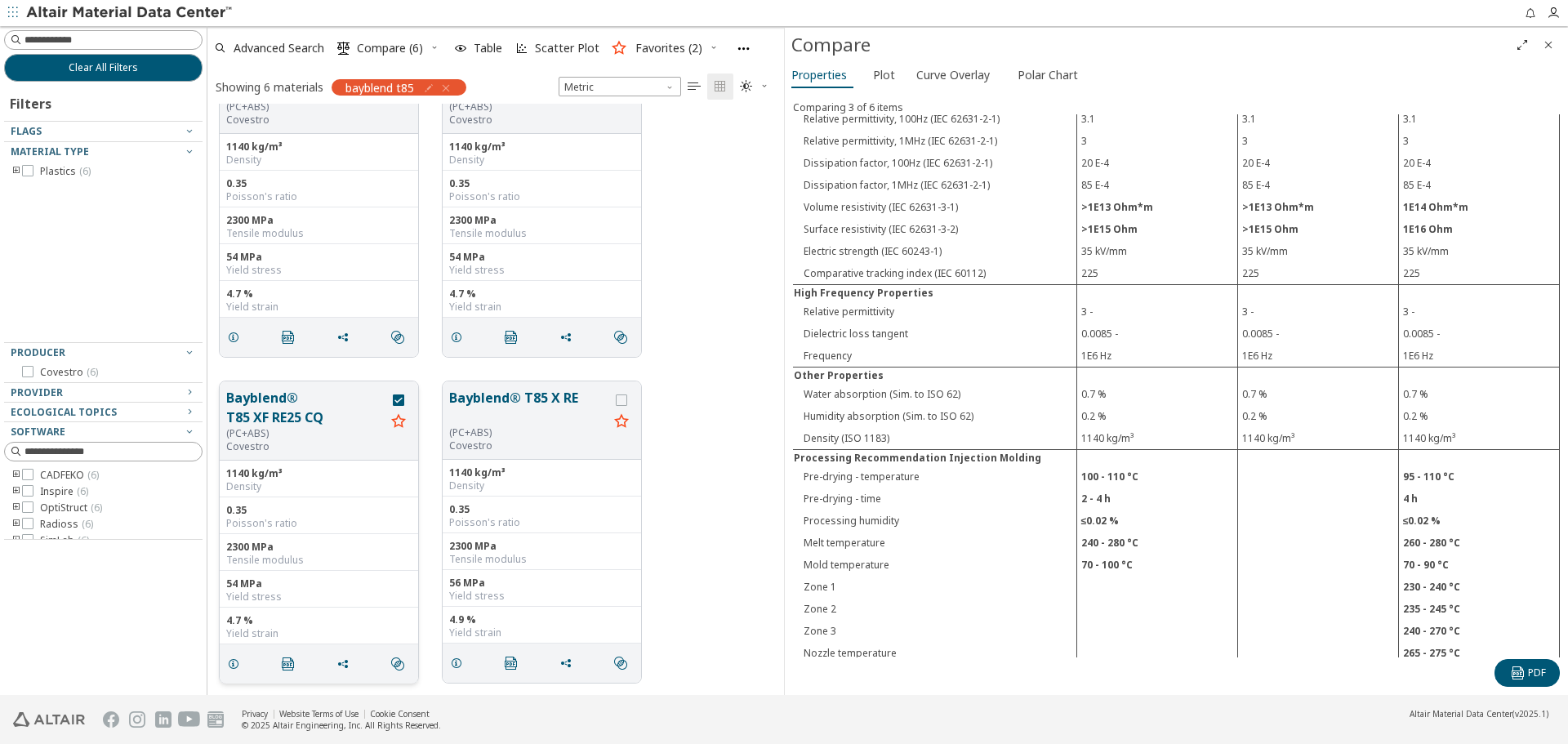
click at [400, 419] on icon "grid" at bounding box center [399, 420] width 20 height 21
click at [1551, 44] on icon "Close" at bounding box center [1547, 44] width 13 height 13
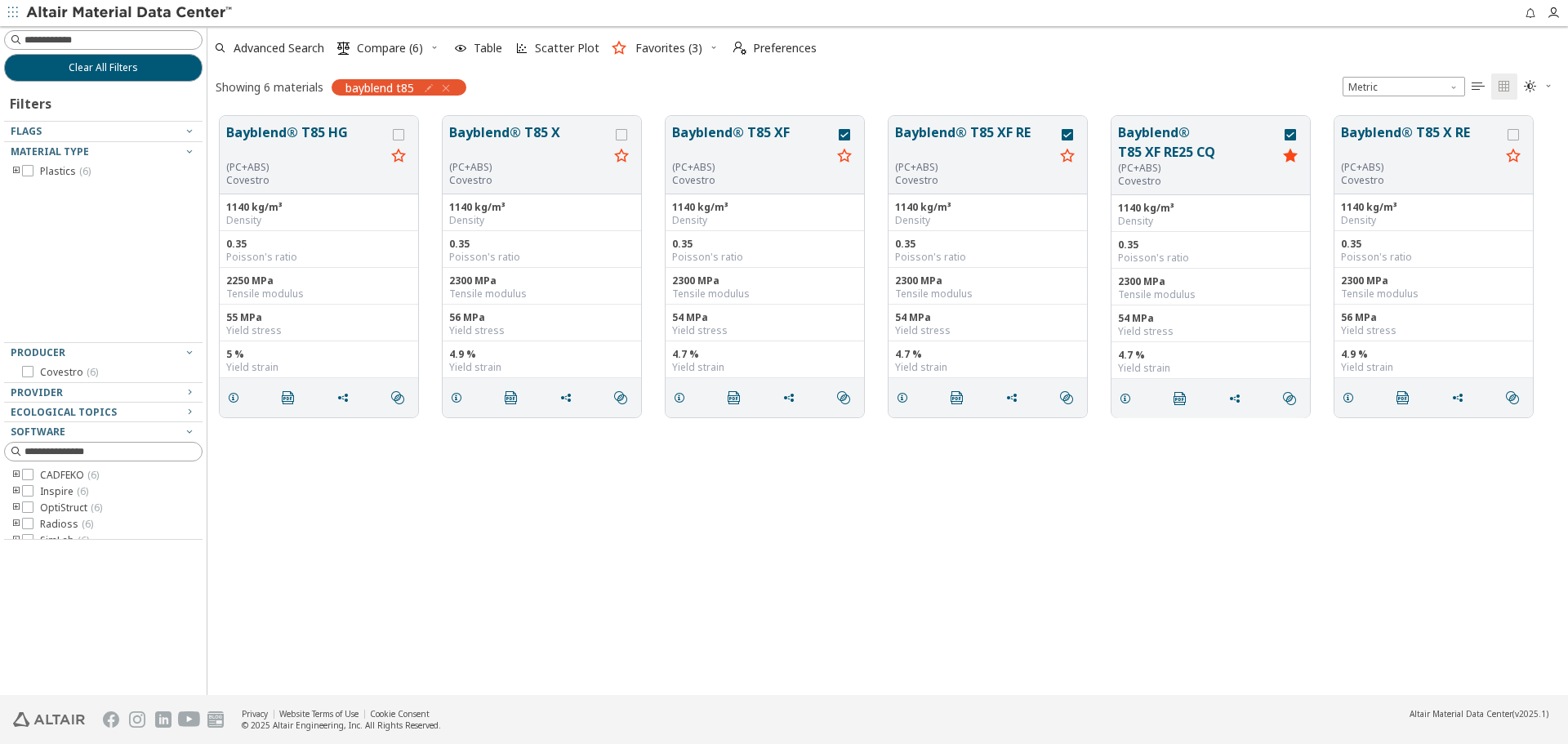
scroll to position [0, 0]
click at [673, 50] on span "Favorites (3)" at bounding box center [668, 48] width 67 height 12
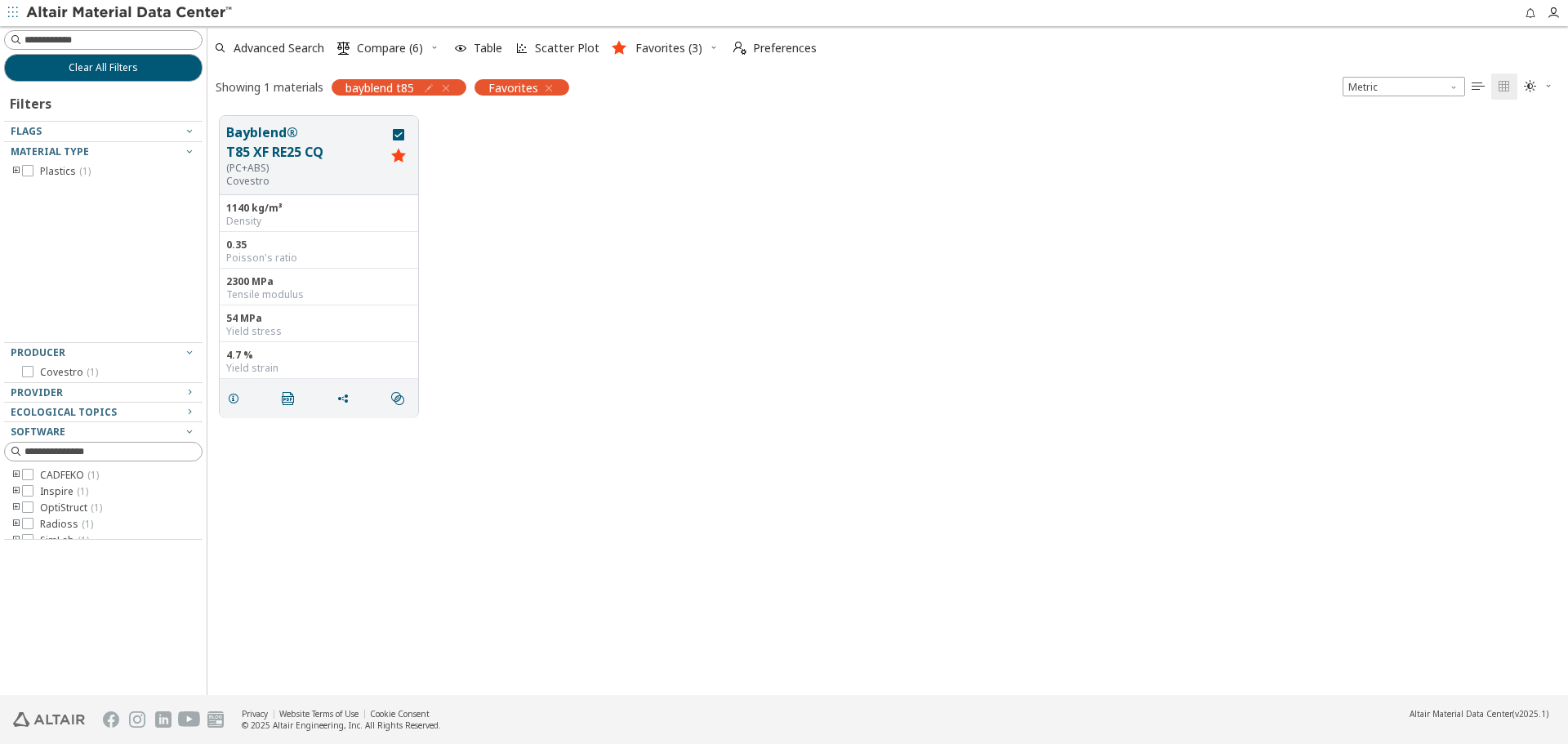
click at [451, 90] on icon "button" at bounding box center [445, 88] width 13 height 13
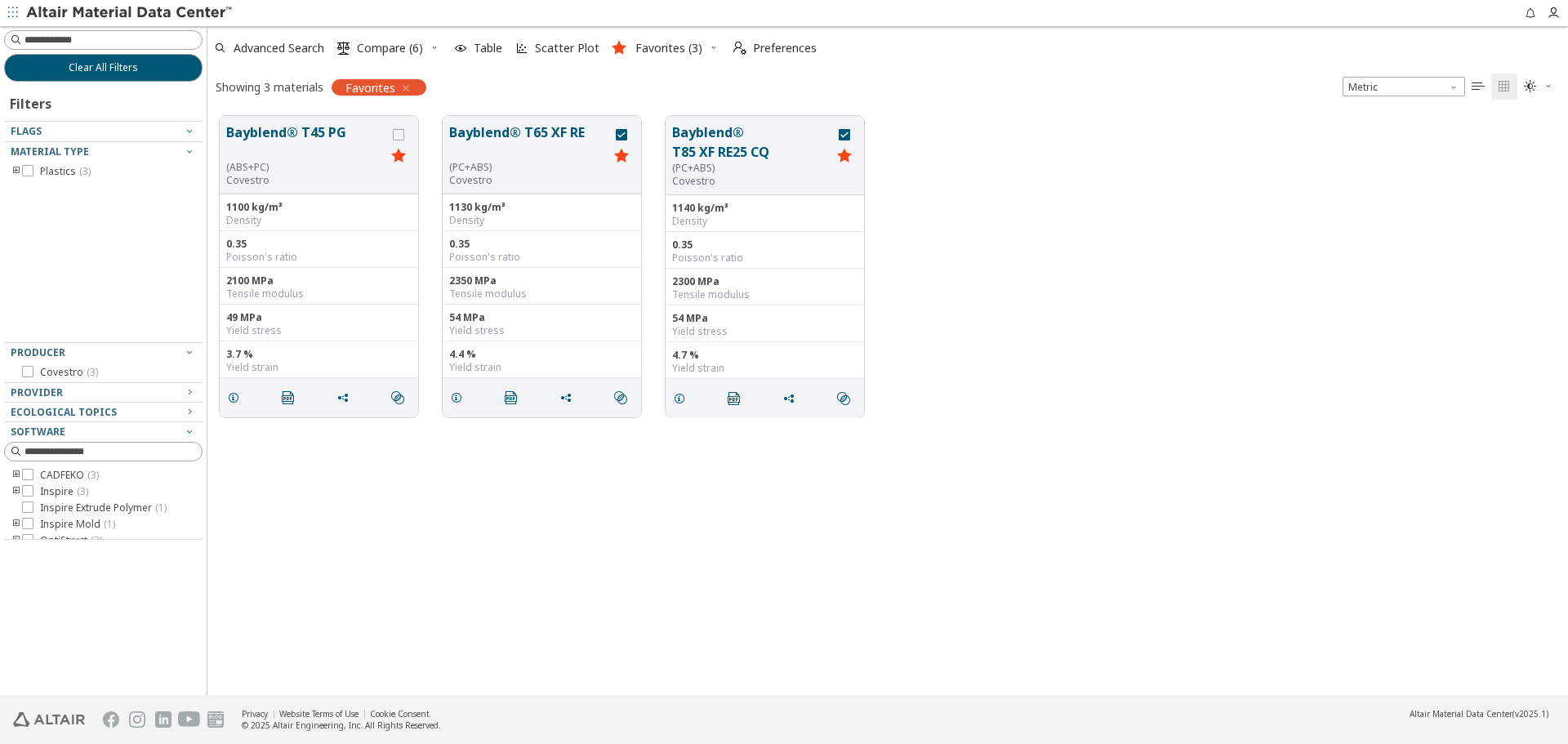
click at [714, 51] on icon "button" at bounding box center [714, 47] width 10 height 10
click at [710, 176] on span "Save Favorites" at bounding box center [685, 184] width 112 height 27
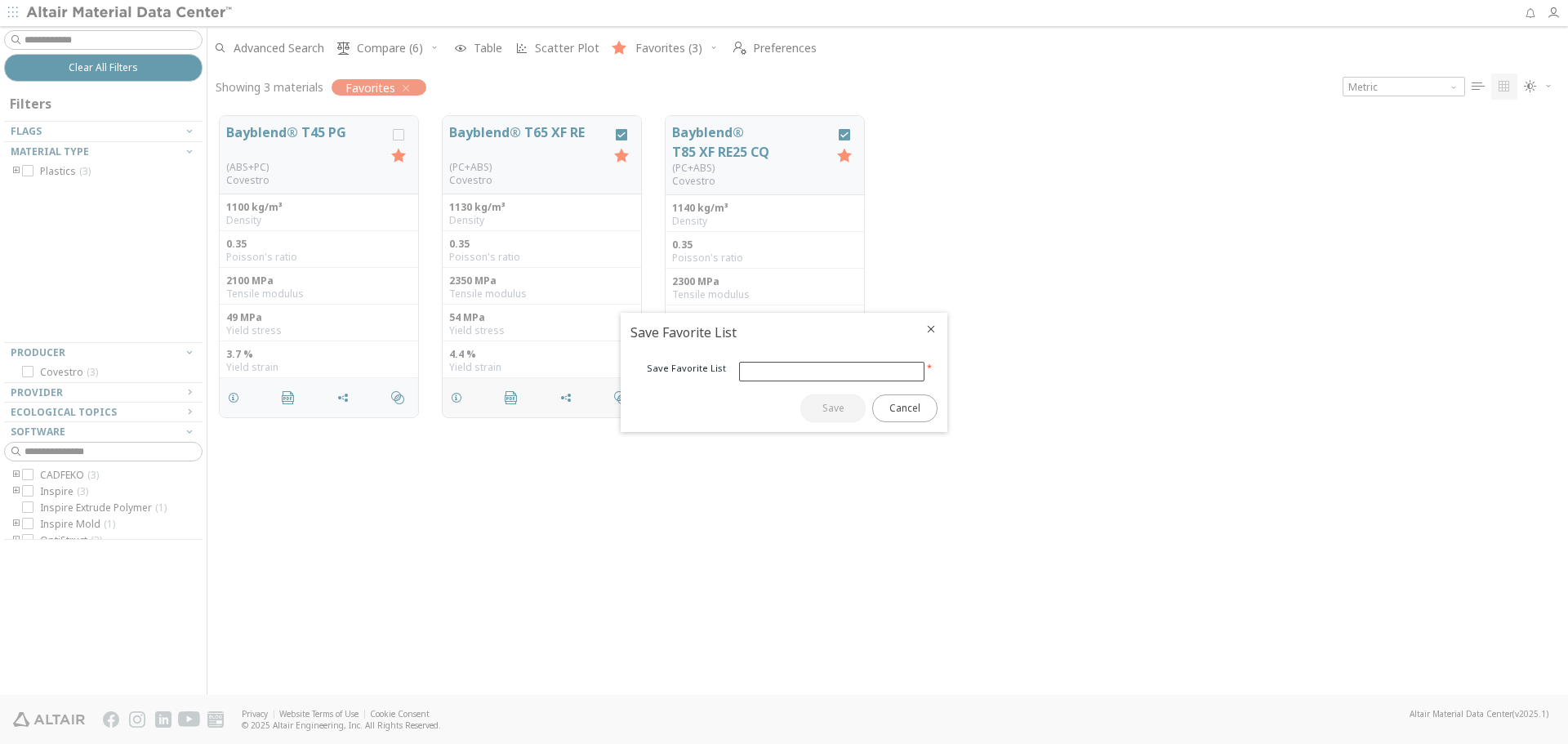
click at [841, 369] on input "text" at bounding box center [832, 371] width 184 height 18
type input "**********"
click at [832, 395] on button "Save" at bounding box center [833, 408] width 65 height 28
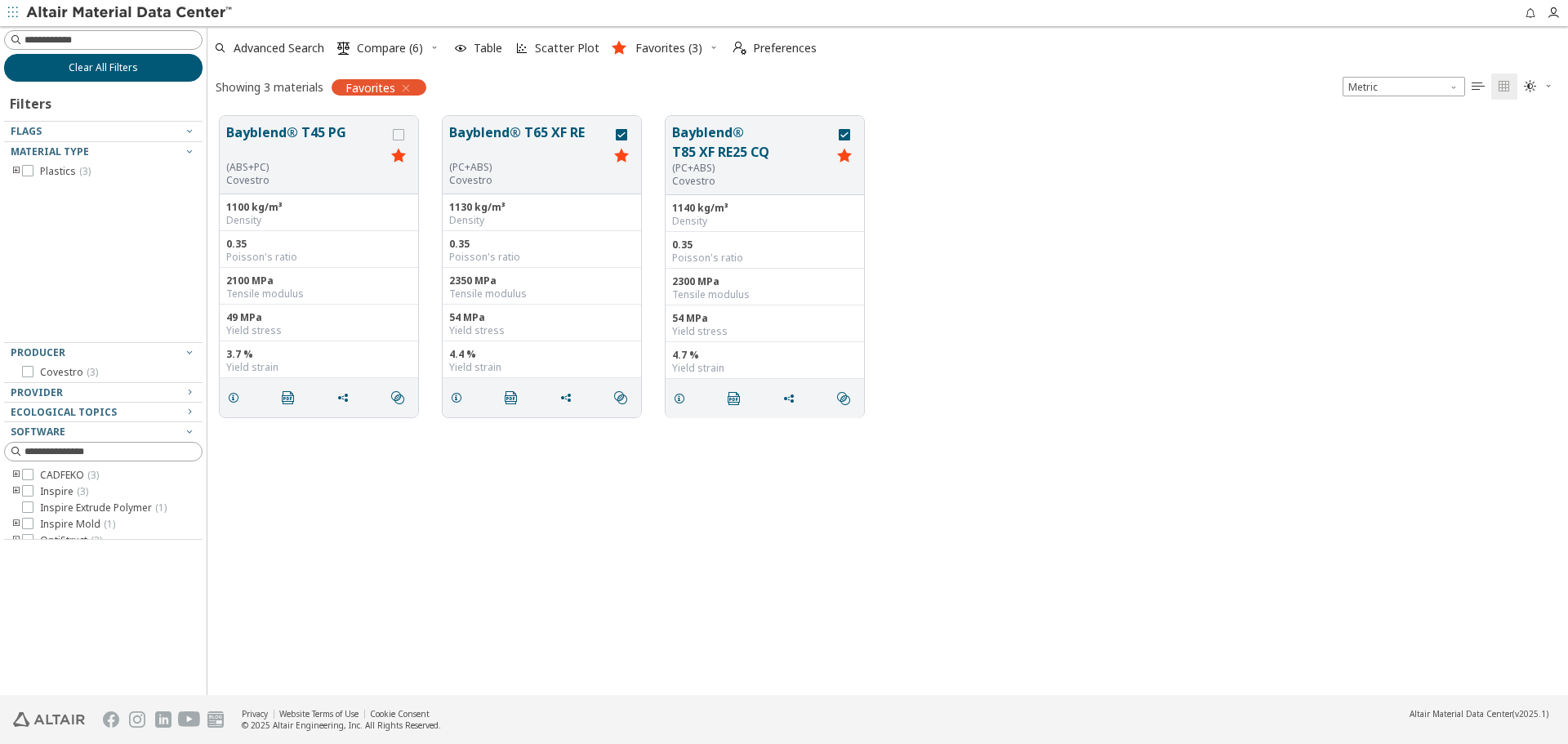
click at [91, 62] on span "Clear All Filters" at bounding box center [103, 67] width 70 height 13
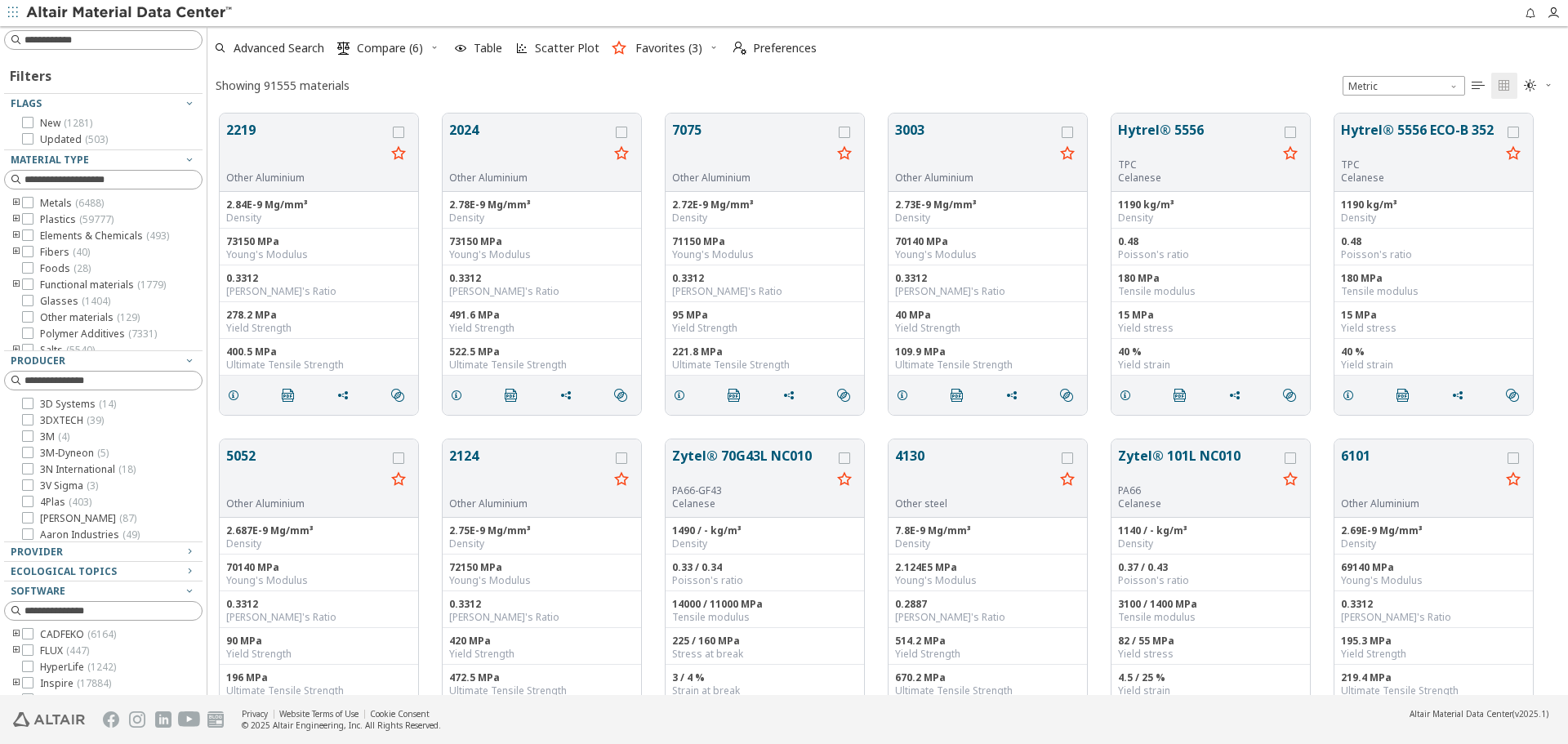
scroll to position [582, 1348]
click at [711, 50] on icon "button" at bounding box center [714, 47] width 10 height 10
click at [694, 158] on span "Load Favorites" at bounding box center [685, 158] width 112 height 27
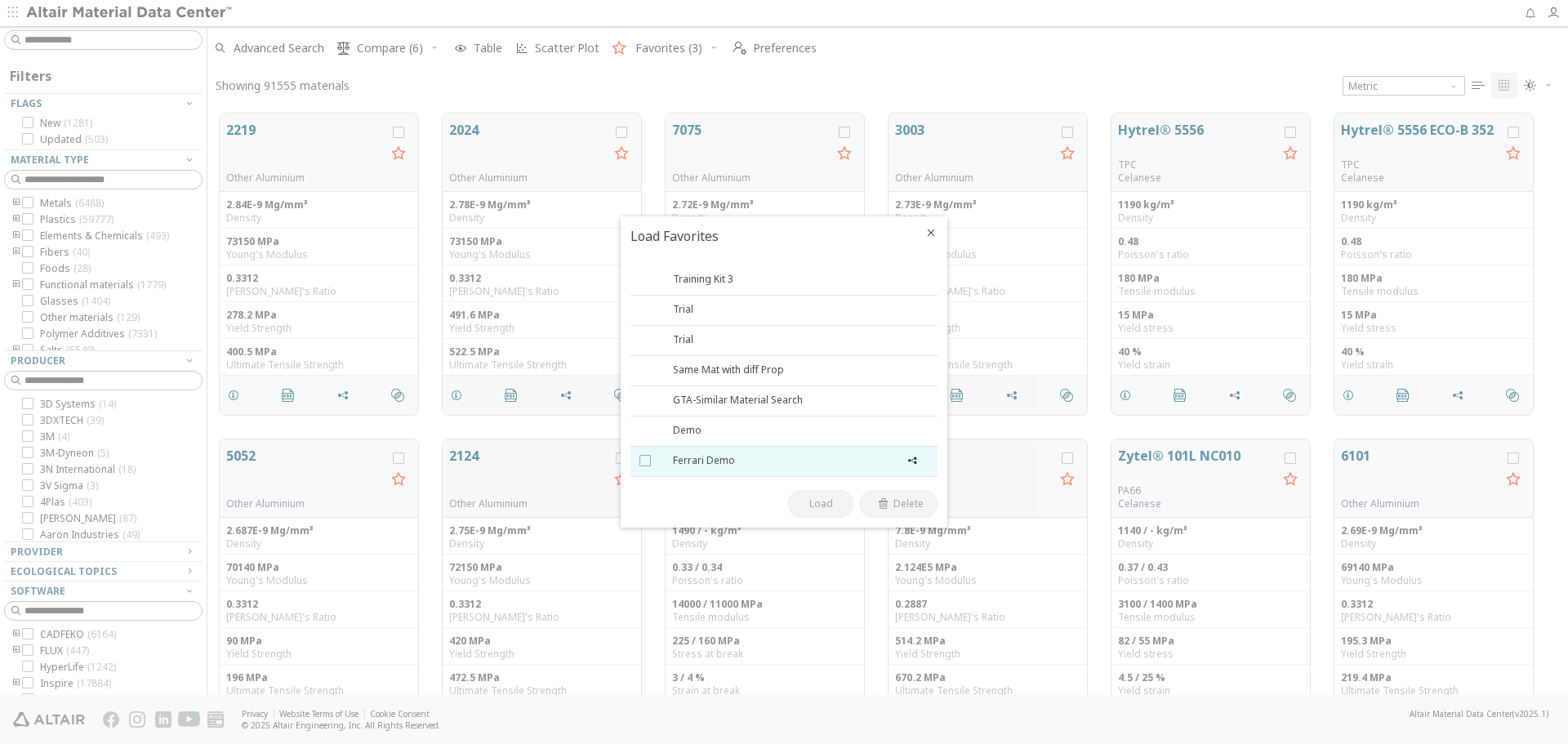
click at [746, 457] on div "Ferrari Demo" at bounding box center [798, 461] width 251 height 17
click at [826, 504] on span "Load" at bounding box center [821, 503] width 24 height 13
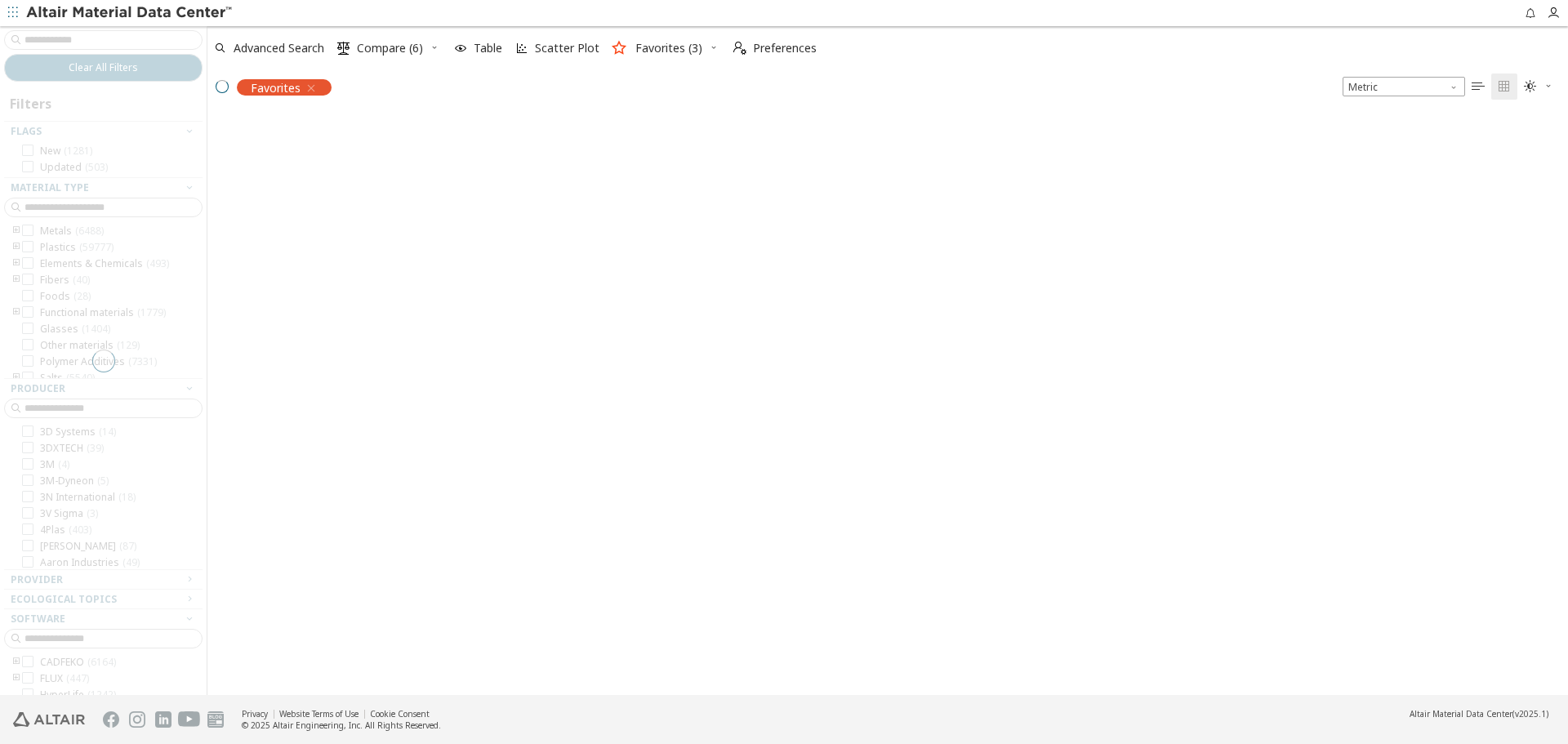
scroll to position [579, 1348]
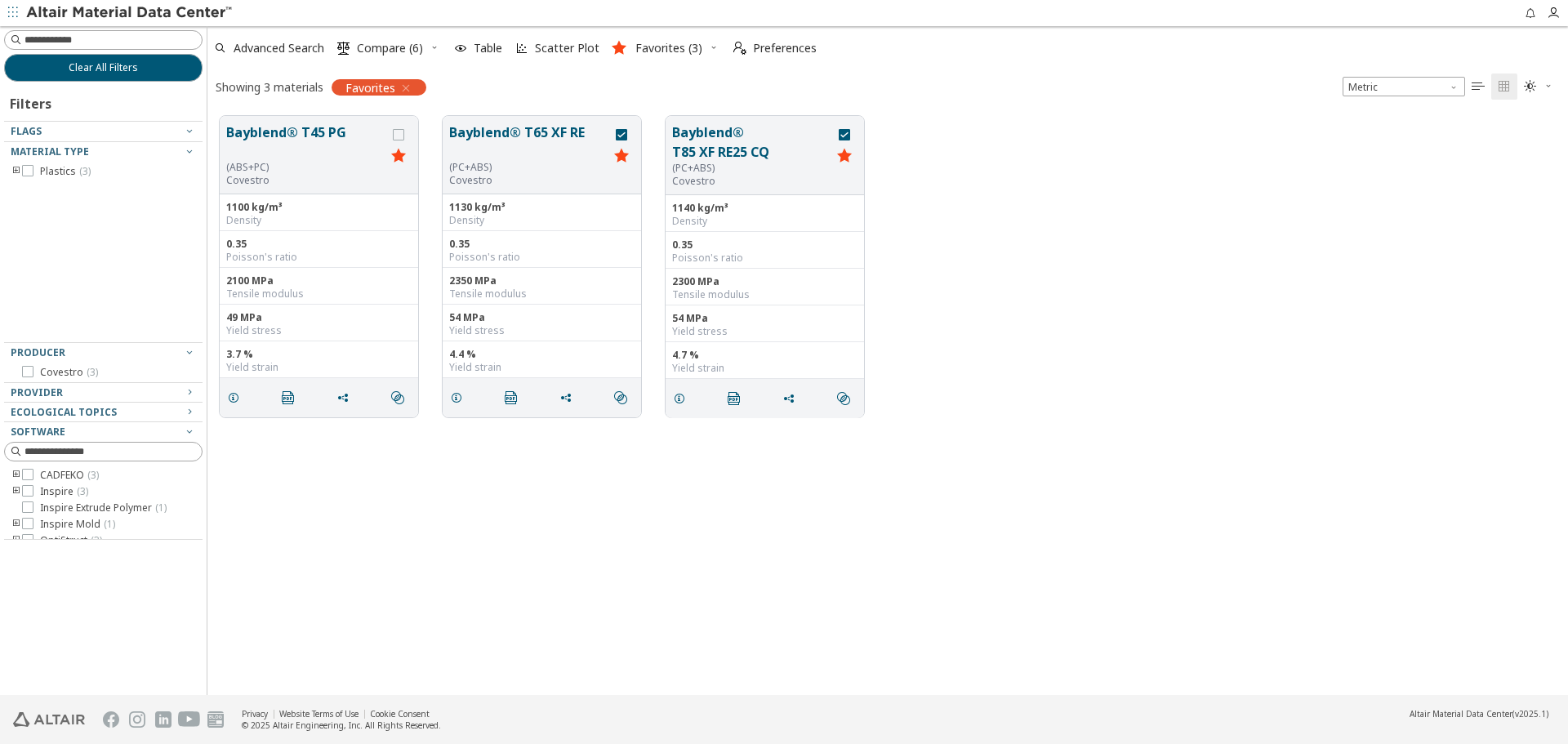
click at [709, 51] on icon "button" at bounding box center [714, 47] width 10 height 10
click at [699, 154] on span "Load Favorites" at bounding box center [685, 158] width 112 height 27
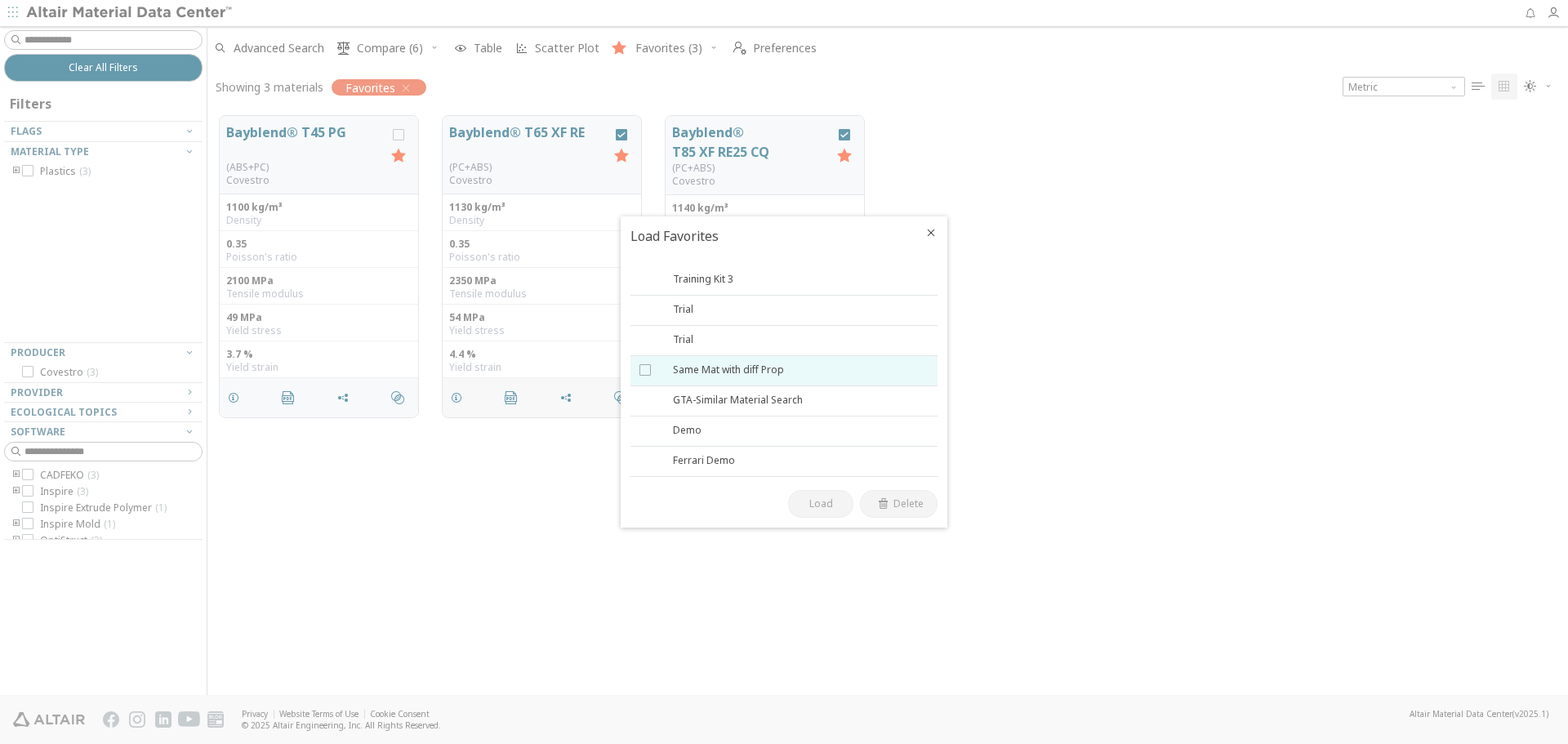
click at [648, 376] on div at bounding box center [646, 370] width 32 height 30
click at [822, 511] on button "Load" at bounding box center [821, 504] width 65 height 28
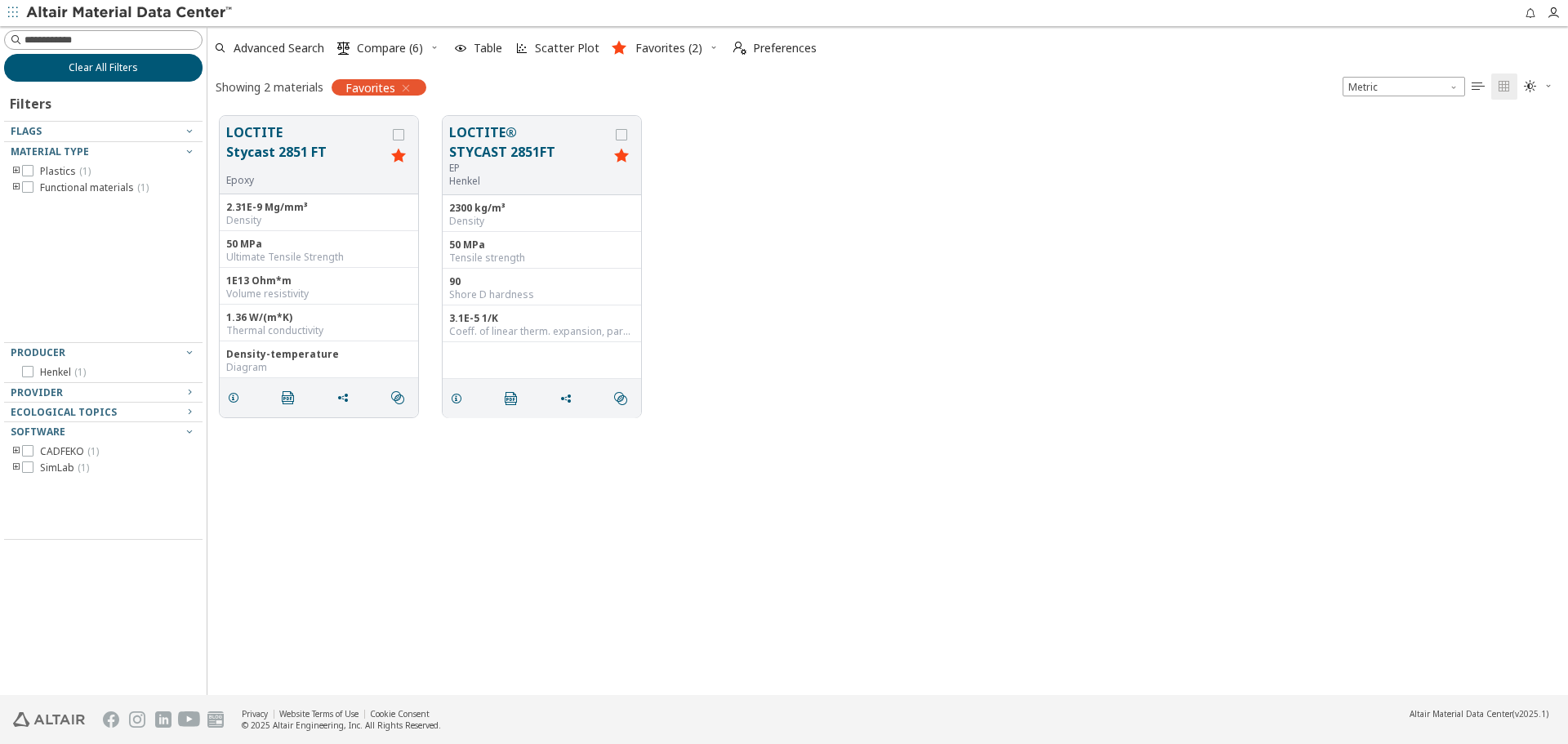
click at [170, 77] on button "Clear All Filters" at bounding box center [103, 68] width 199 height 28
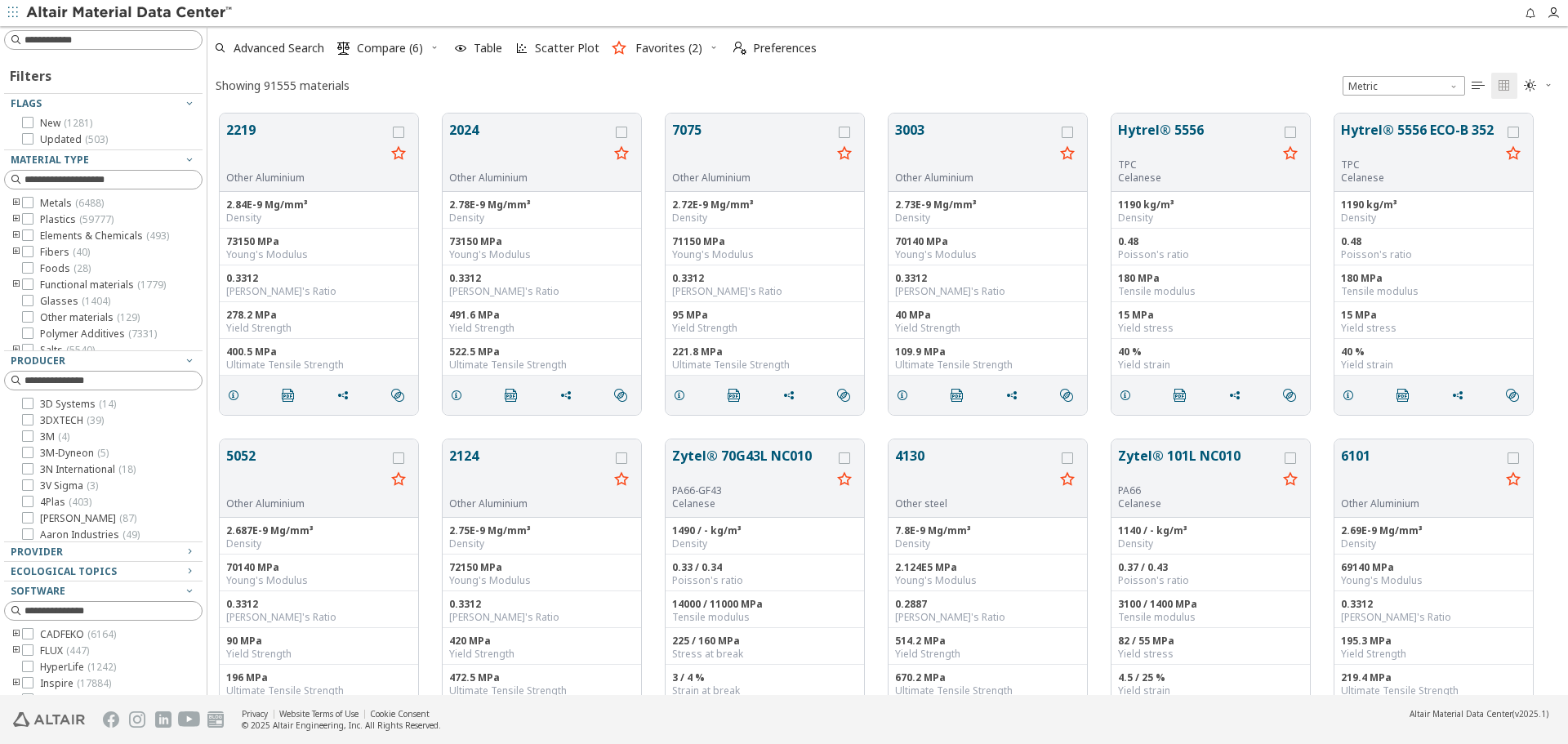
scroll to position [582, 1348]
